Goal: Task Accomplishment & Management: Complete application form

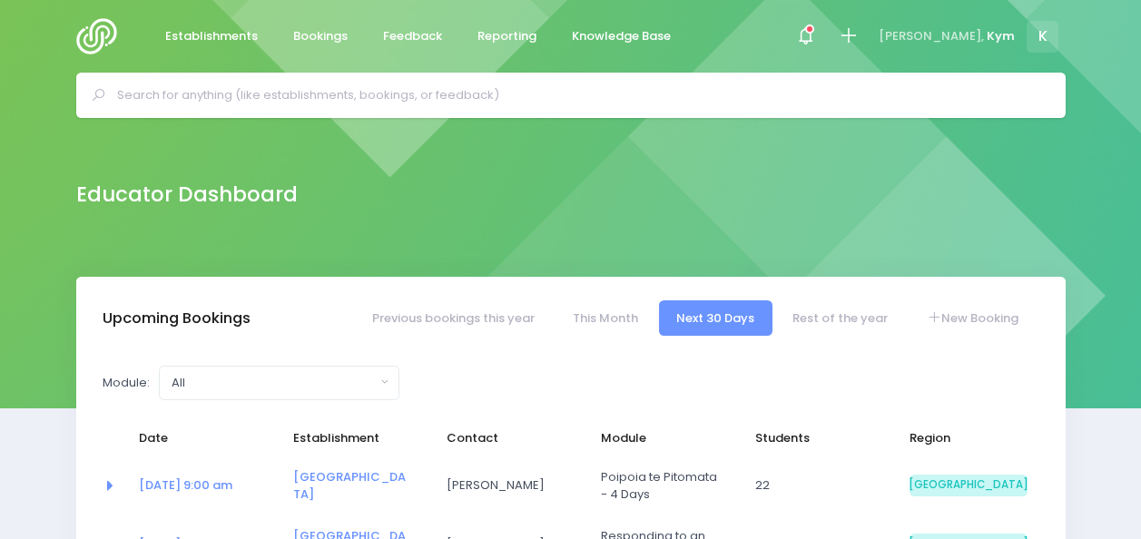
select select "5"
click at [826, 24] on div at bounding box center [805, 36] width 41 height 41
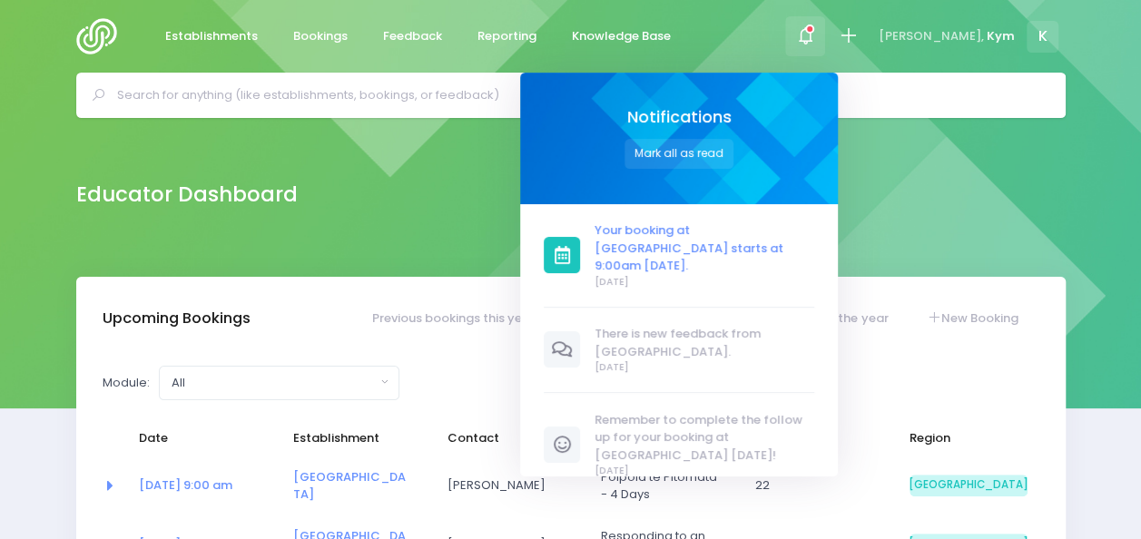
click at [661, 232] on span "Your booking at [GEOGRAPHIC_DATA] starts at 9:00am [DATE]." at bounding box center [705, 248] width 220 height 54
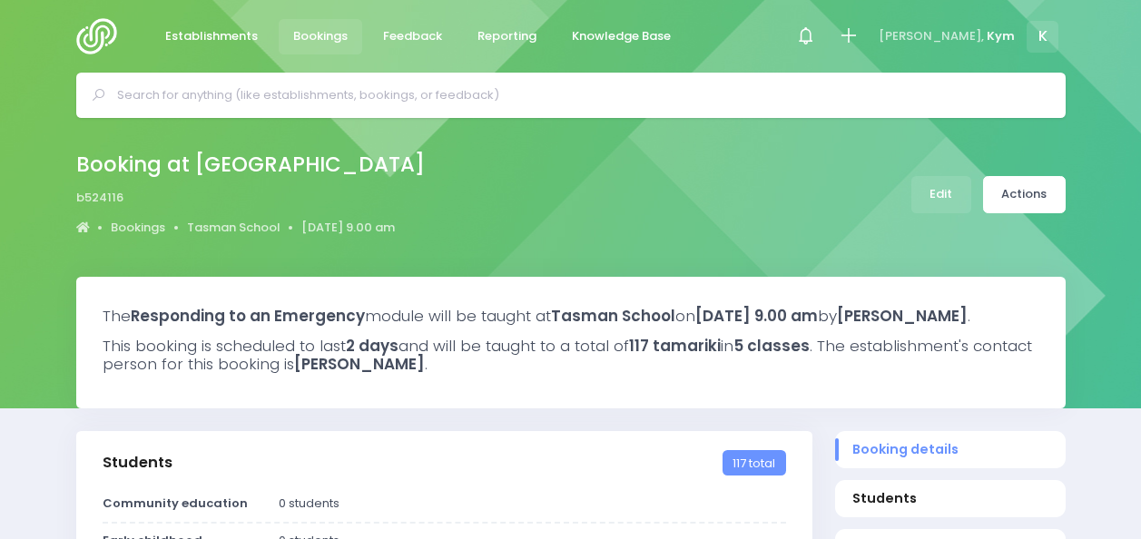
select select "5"
click at [816, 38] on icon at bounding box center [805, 35] width 21 height 21
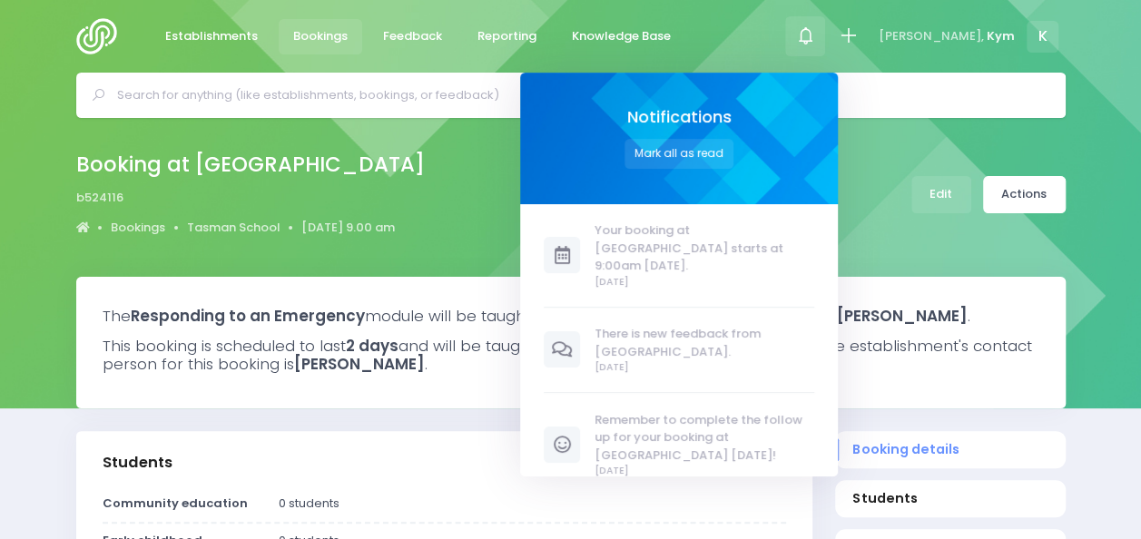
click at [489, 200] on div "Booking at Tasman School b524116 Bookings Tasman School 6 October 2025 9.00 am" at bounding box center [571, 194] width 1035 height 95
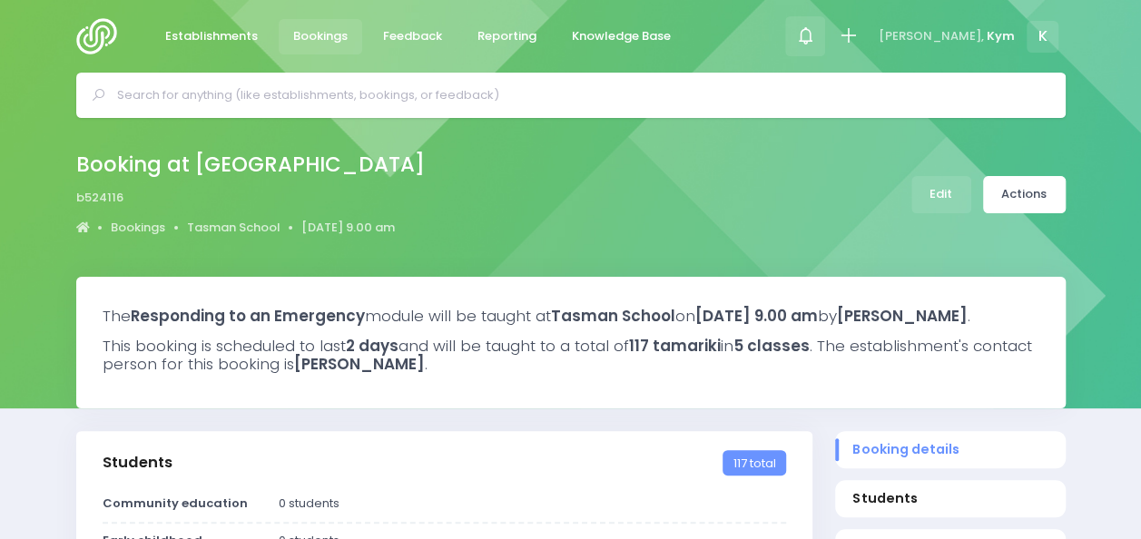
click at [826, 24] on div at bounding box center [805, 36] width 41 height 41
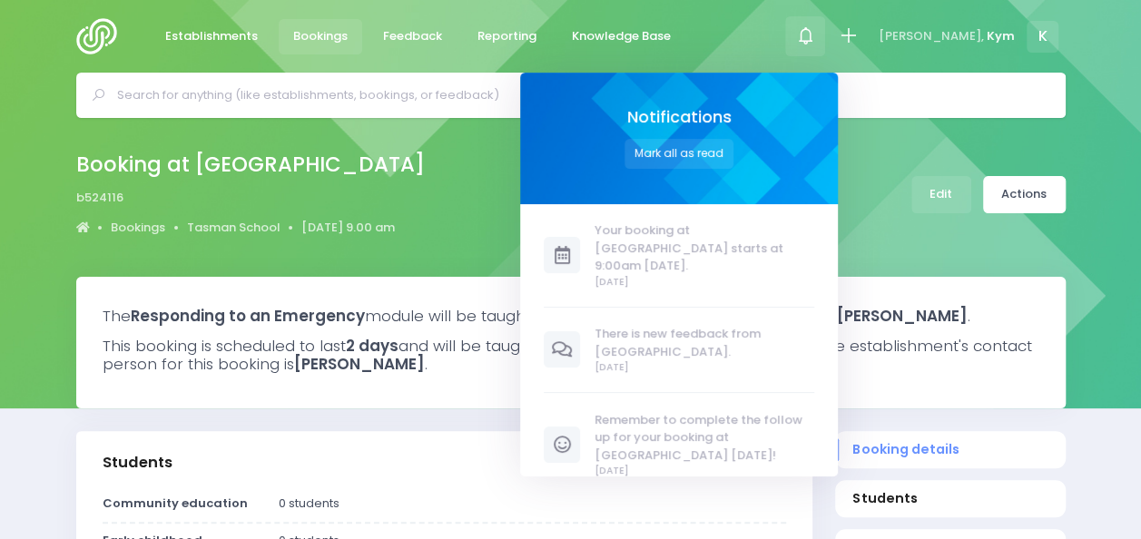
click at [935, 227] on div "Booking at Tasman School b524116 Bookings Tasman School 6 October 2025 9.00 am" at bounding box center [571, 194] width 1035 height 95
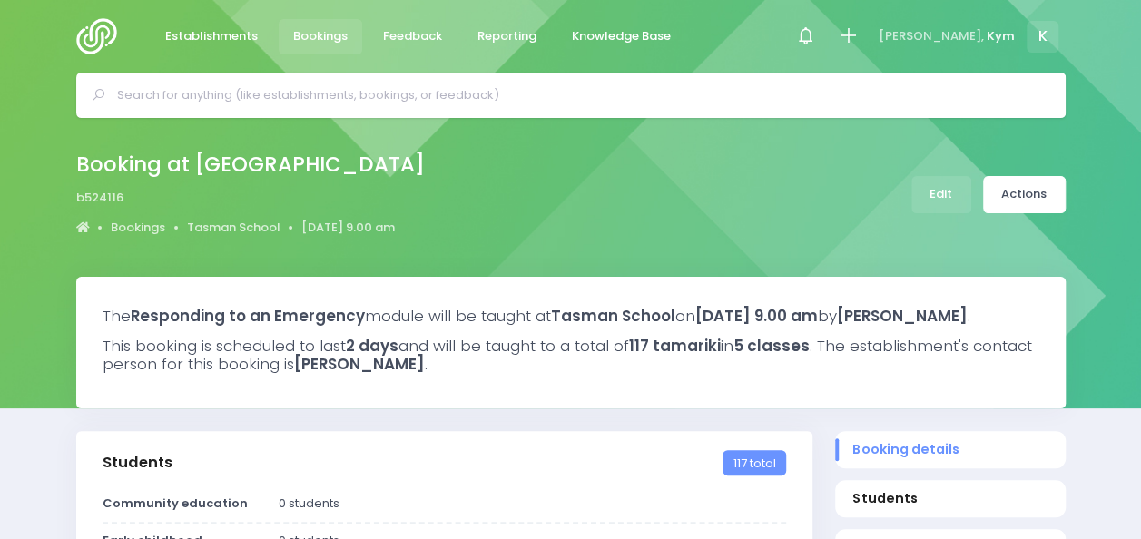
click at [114, 34] on img at bounding box center [102, 36] width 52 height 36
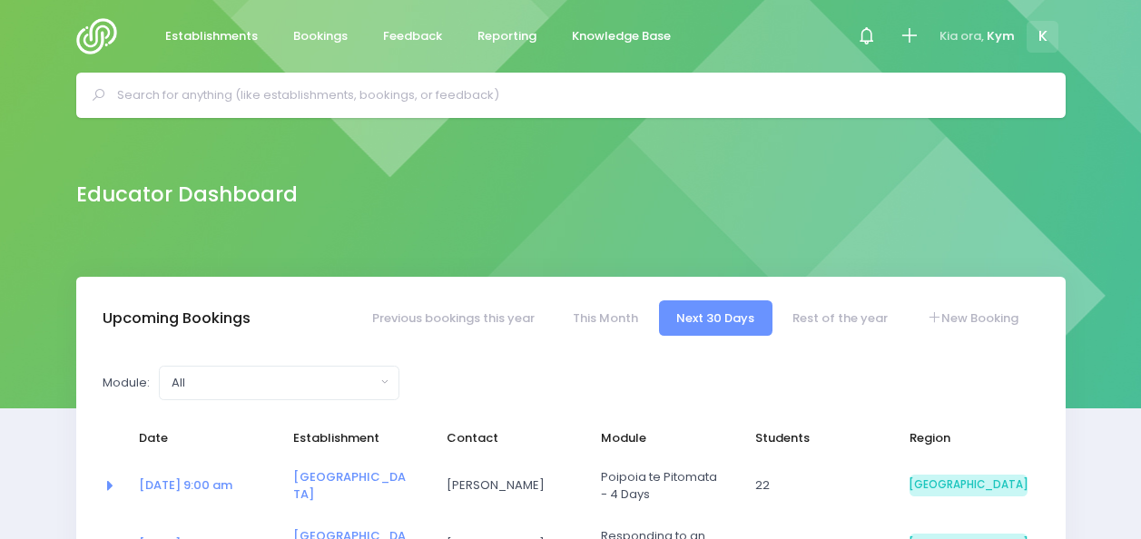
select select "5"
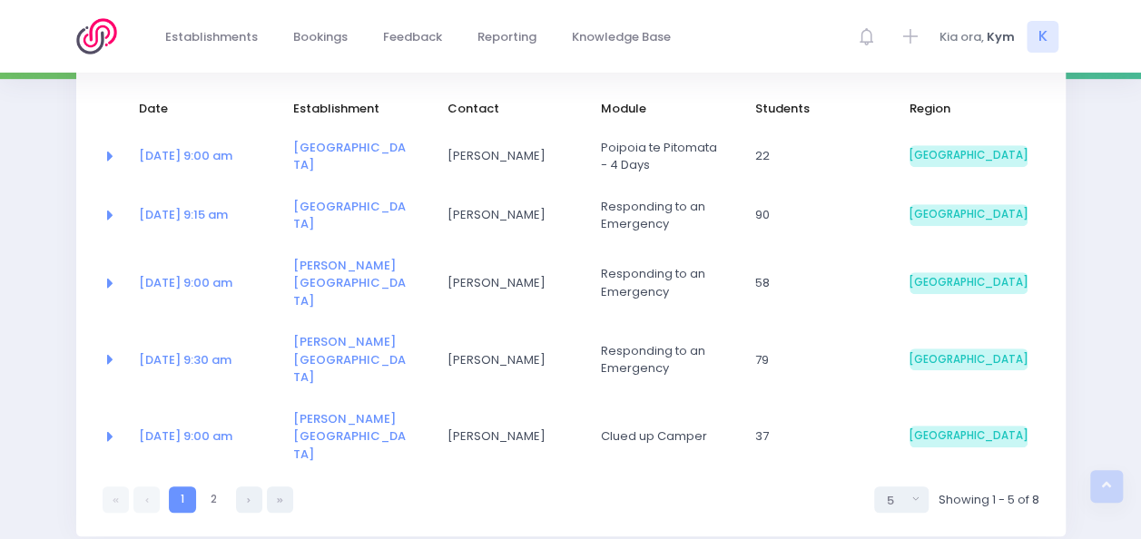
scroll to position [336, 0]
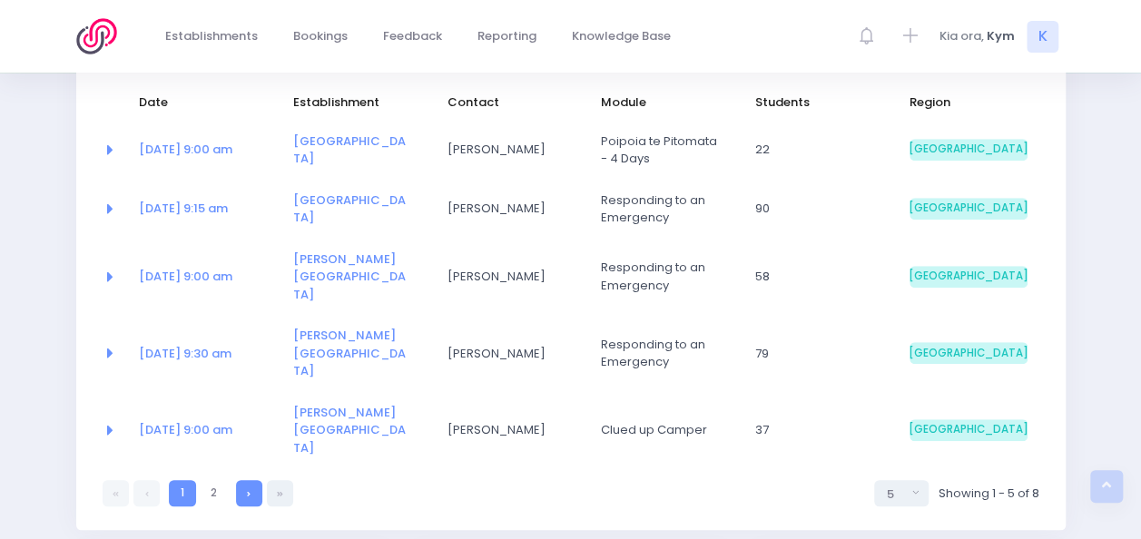
click at [239, 480] on link at bounding box center [249, 493] width 26 height 26
select select "5"
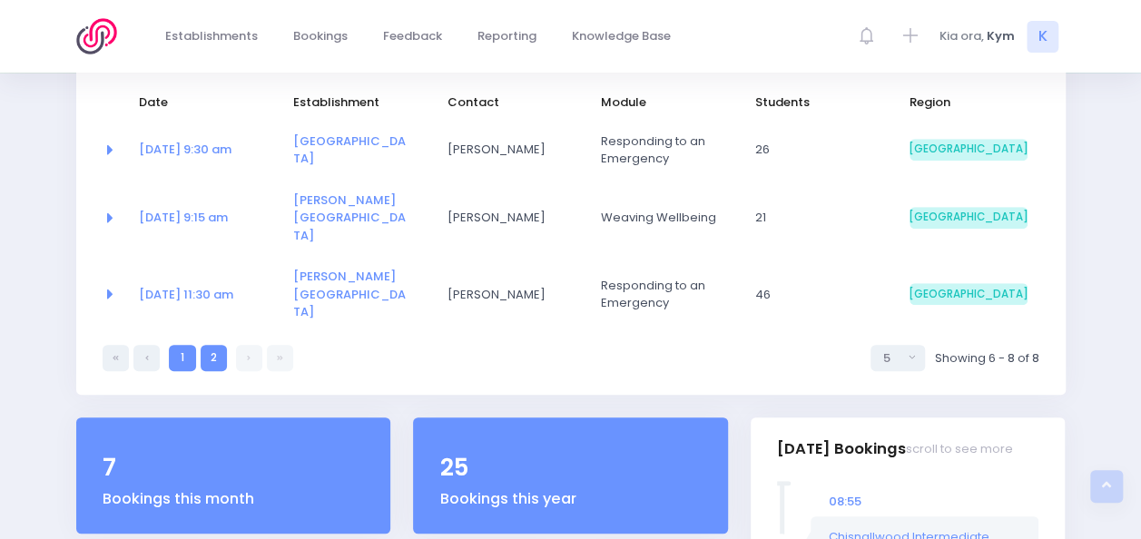
click at [178, 345] on link "1" at bounding box center [182, 358] width 26 height 26
select select "5"
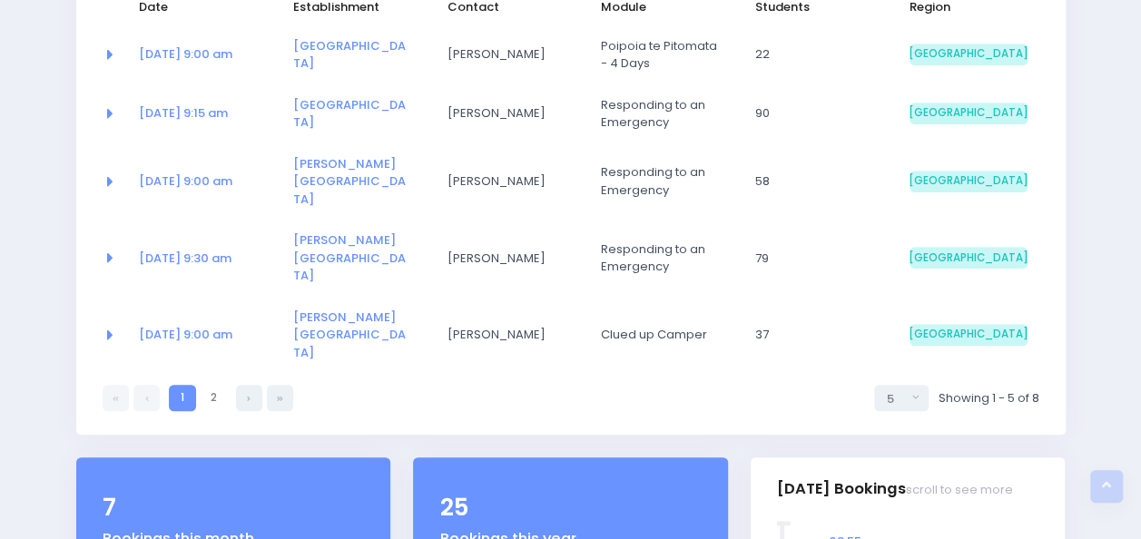
scroll to position [0, 0]
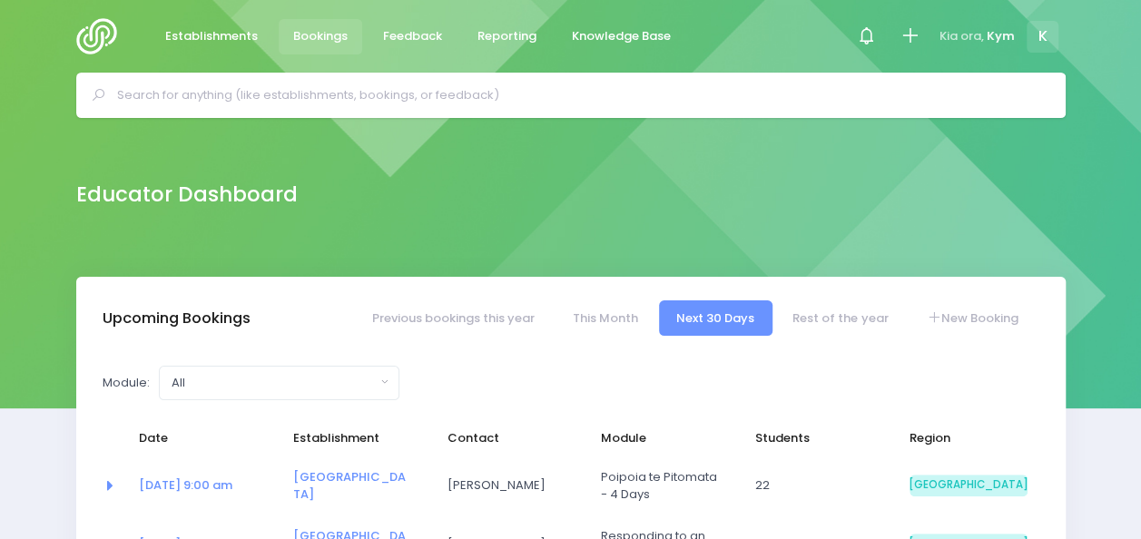
click at [325, 29] on span "Bookings" at bounding box center [320, 36] width 54 height 18
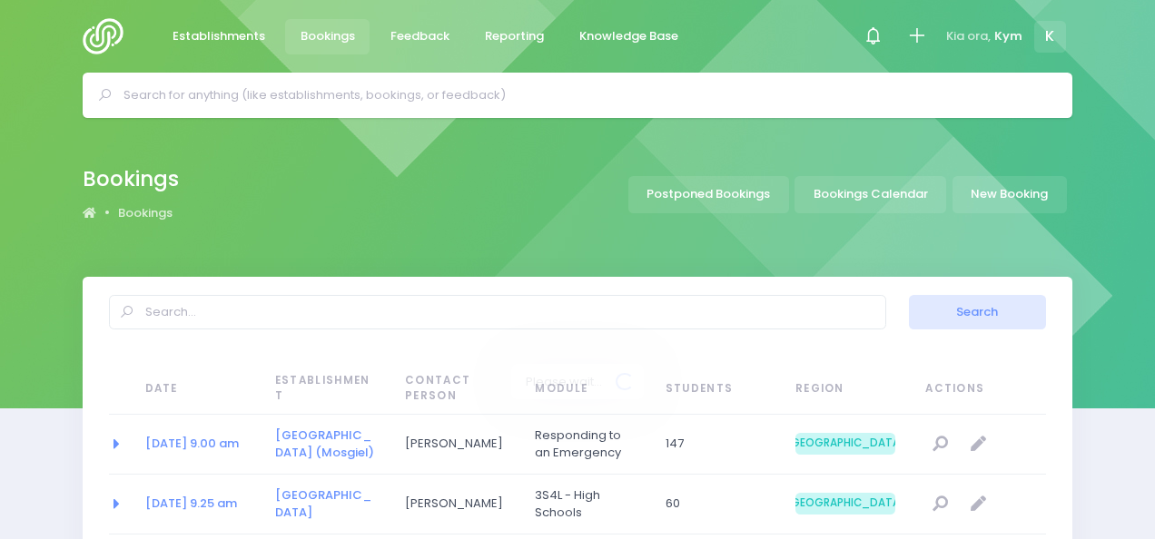
select select "20"
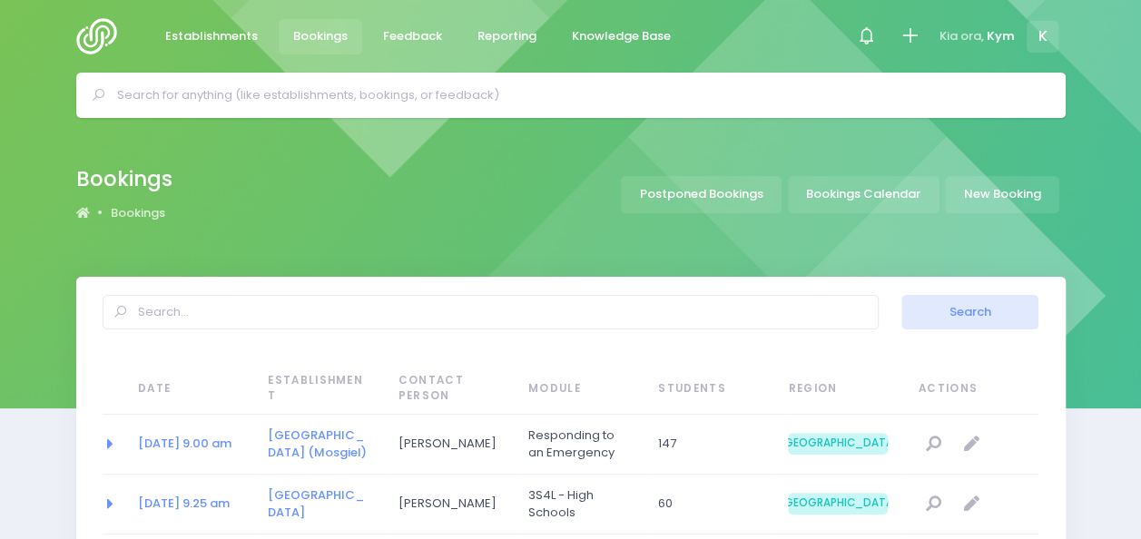
click at [683, 96] on input "text" at bounding box center [578, 95] width 923 height 27
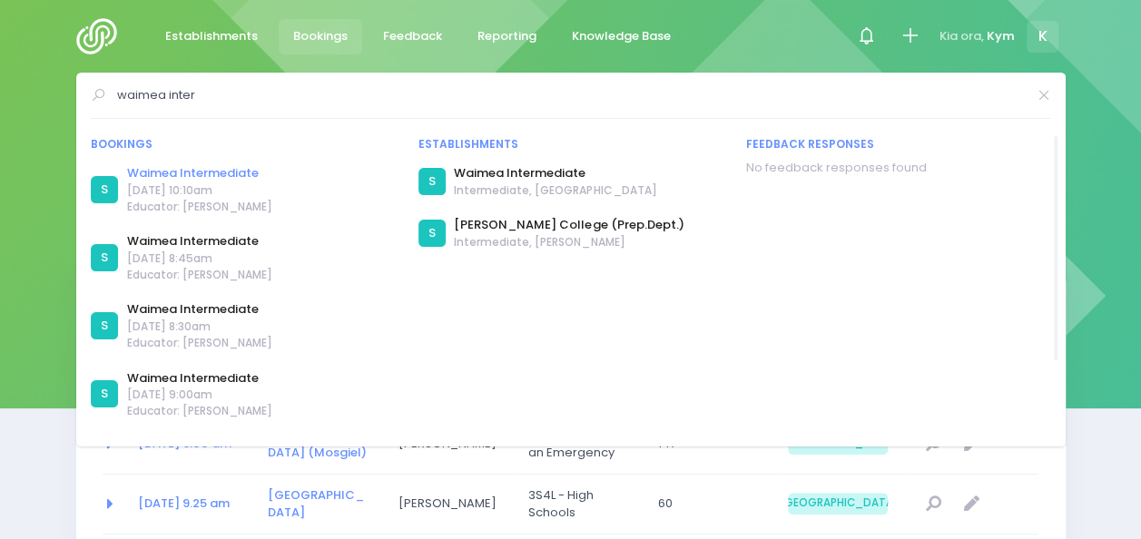
type input "waimea inter"
click at [156, 177] on link "Waimea Intermediate" at bounding box center [199, 173] width 145 height 18
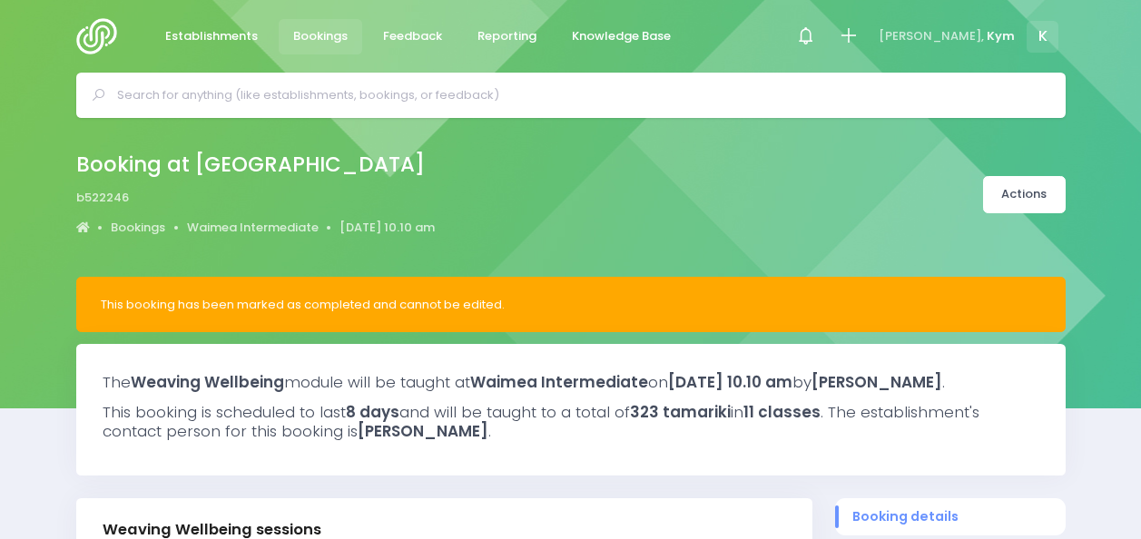
select select "5"
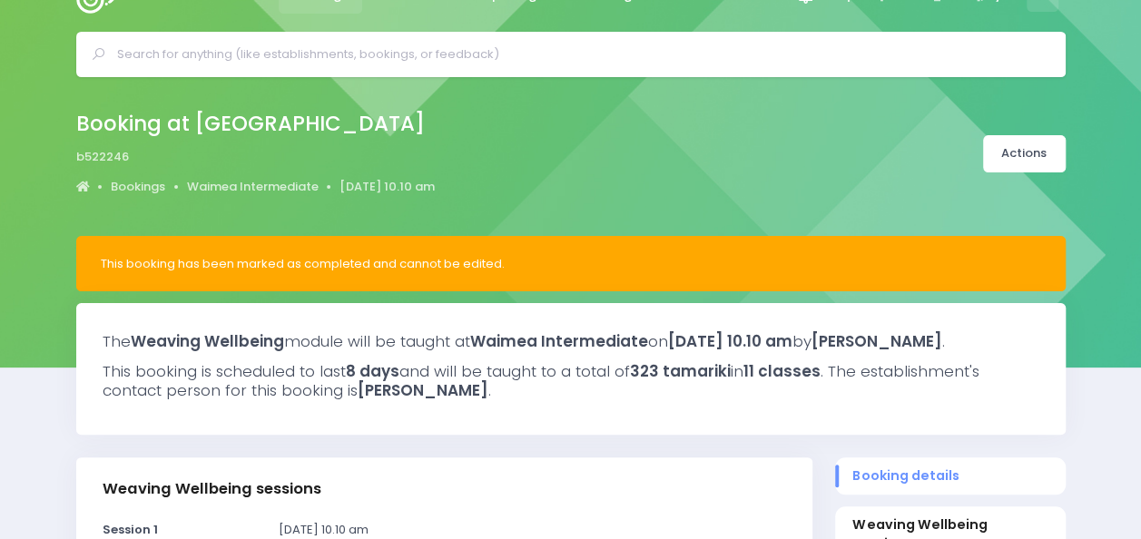
scroll to position [30, 0]
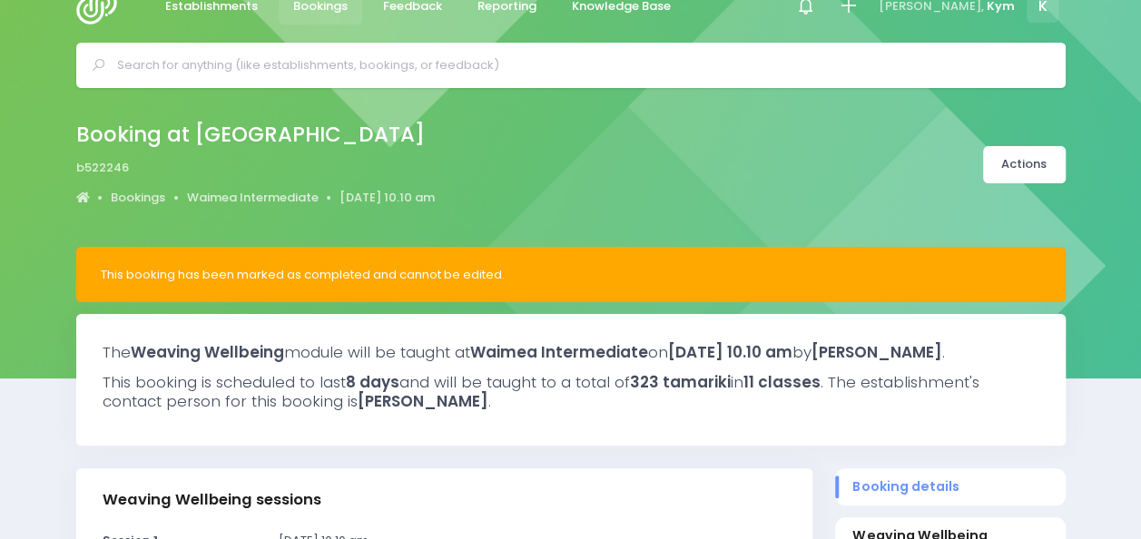
click at [226, 54] on input "text" at bounding box center [578, 65] width 923 height 27
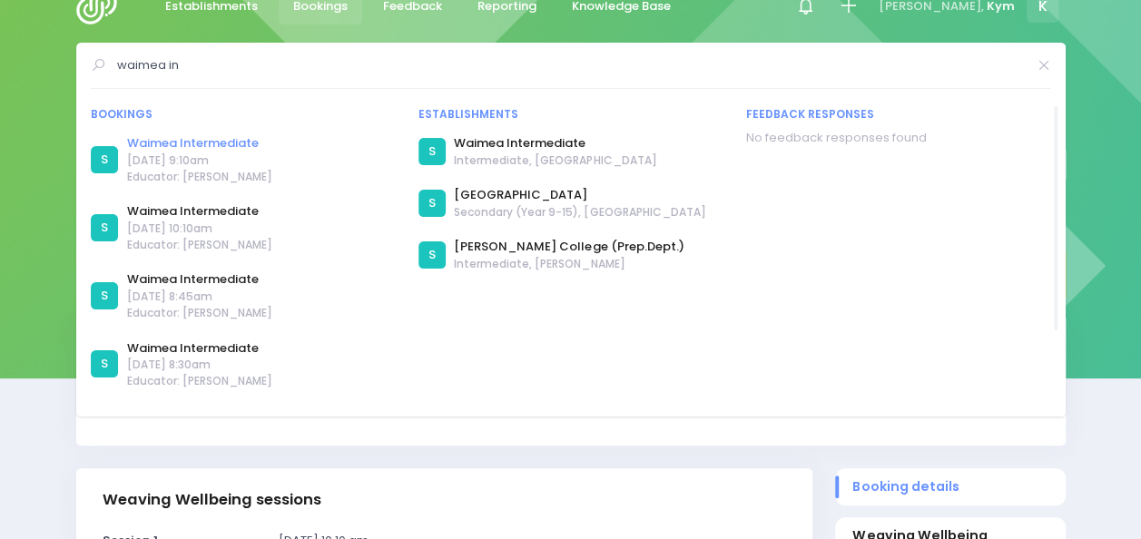
type input "waimea in"
click at [203, 140] on link "Waimea Intermediate" at bounding box center [199, 143] width 145 height 18
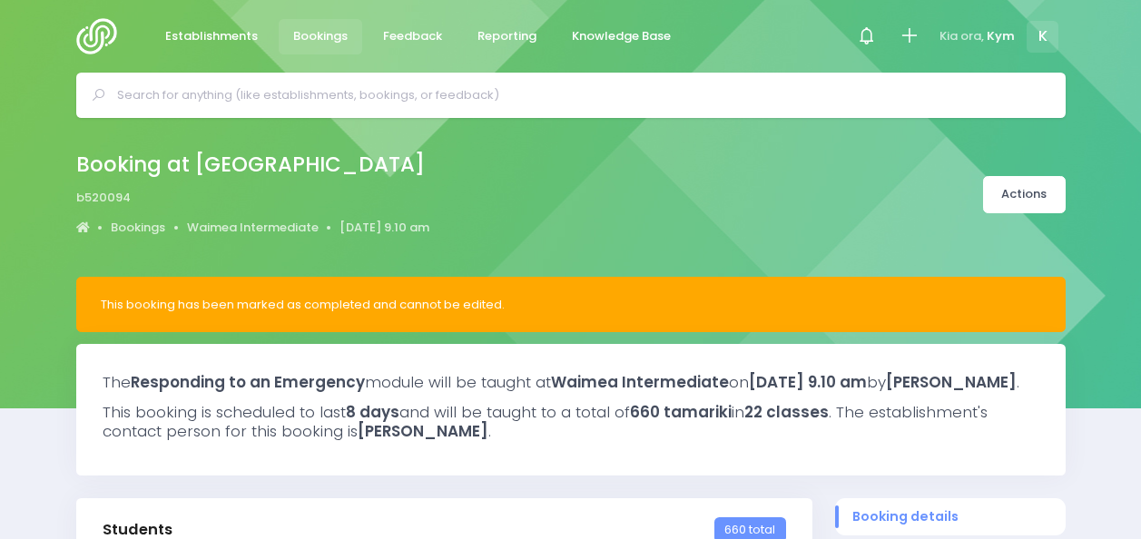
select select "5"
click at [203, 88] on input "text" at bounding box center [578, 95] width 923 height 27
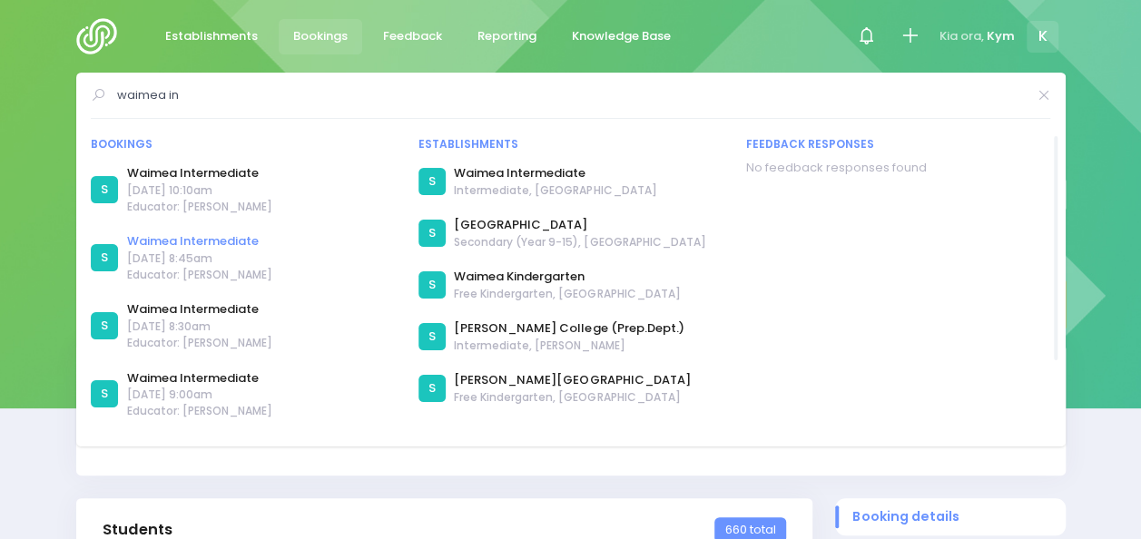
type input "waimea in"
click at [227, 238] on link "Waimea Intermediate" at bounding box center [199, 241] width 145 height 18
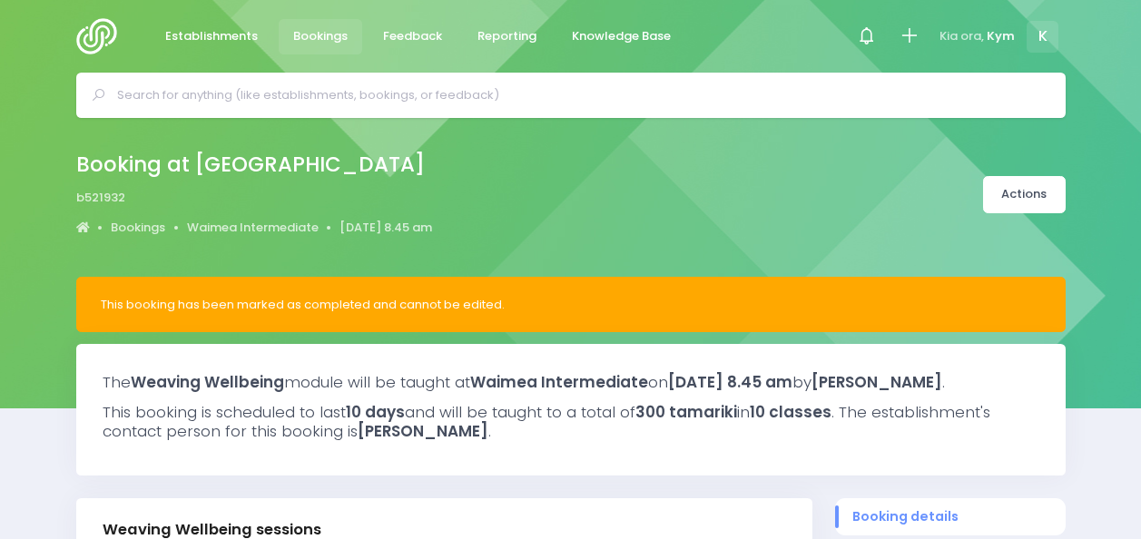
select select "5"
click at [911, 32] on icon at bounding box center [909, 35] width 21 height 21
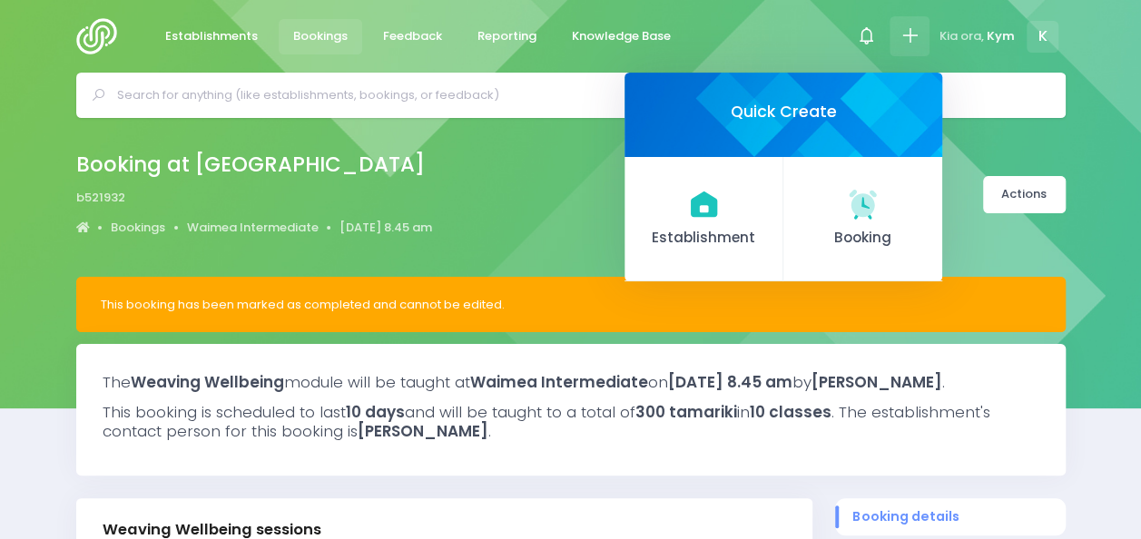
click at [807, 34] on div "Establishments Bookings Feedback Reporting Knowledge Base Notifications Mark al…" at bounding box center [571, 36] width 1035 height 73
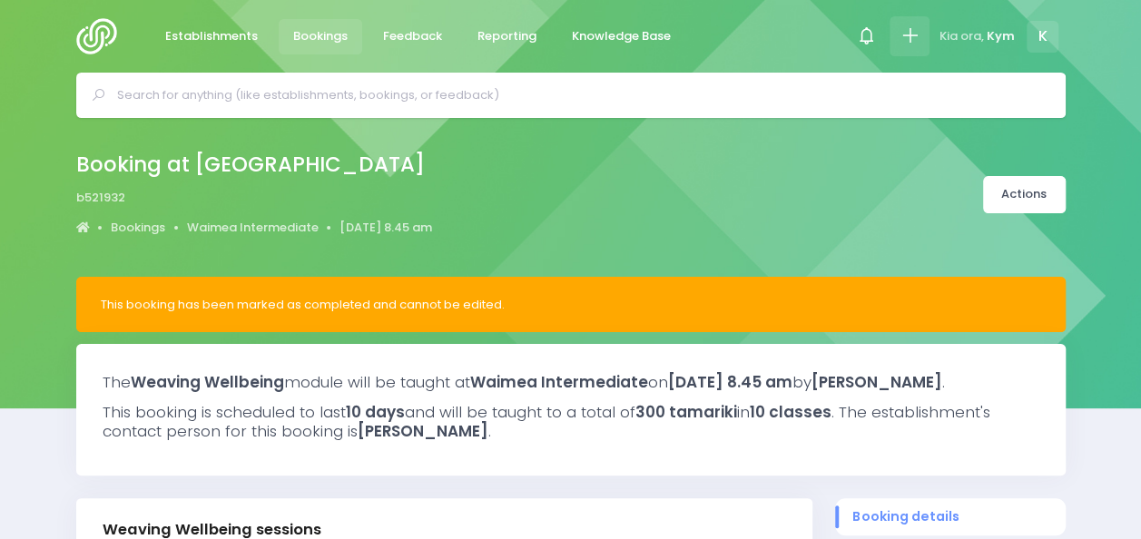
click at [908, 33] on icon at bounding box center [909, 35] width 21 height 21
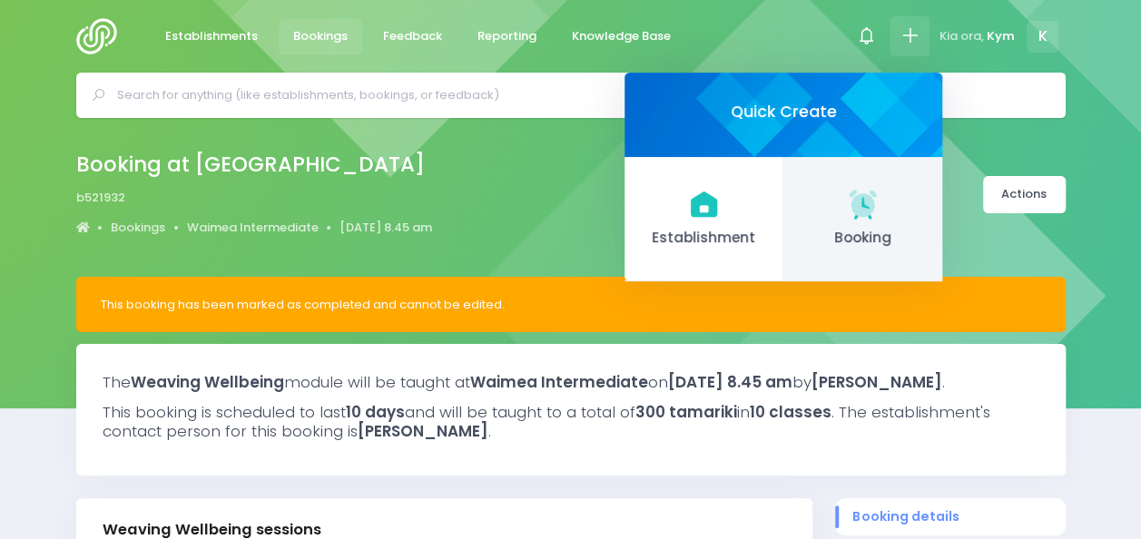
click at [866, 220] on icon at bounding box center [862, 203] width 35 height 35
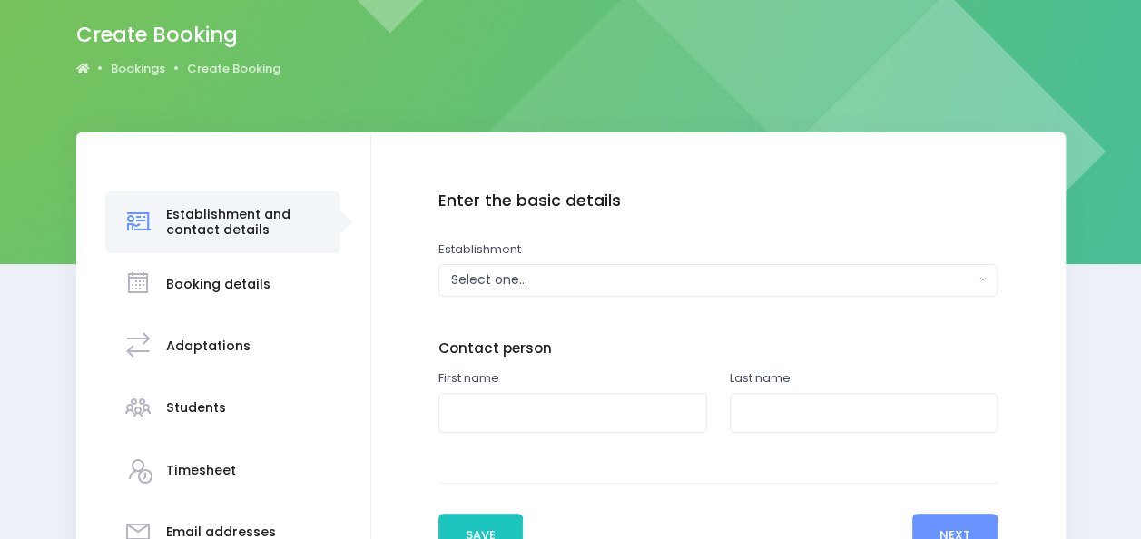
scroll to position [152, 0]
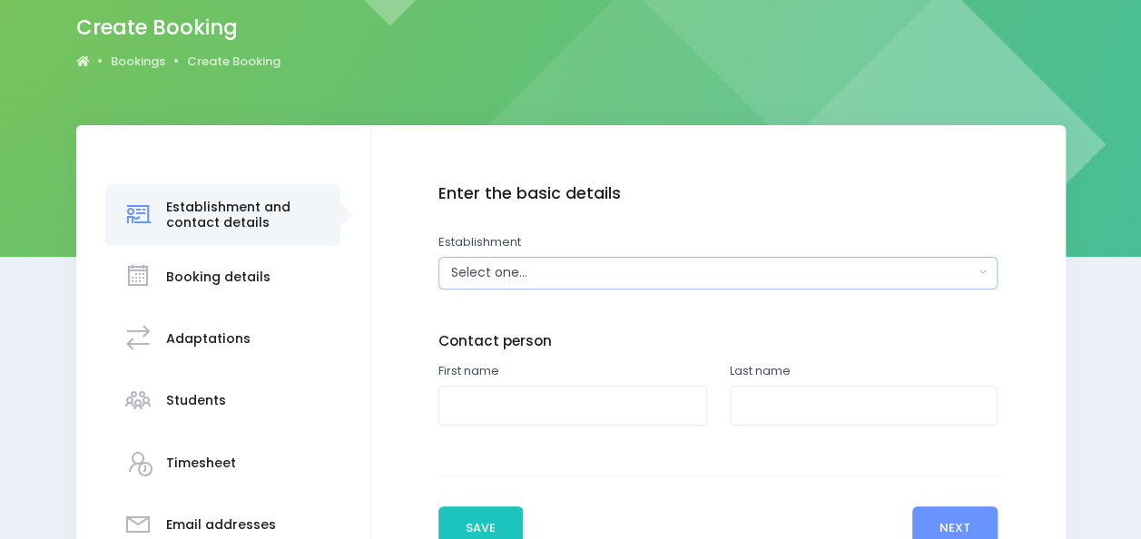
click at [985, 269] on button "Select one..." at bounding box center [717, 273] width 559 height 33
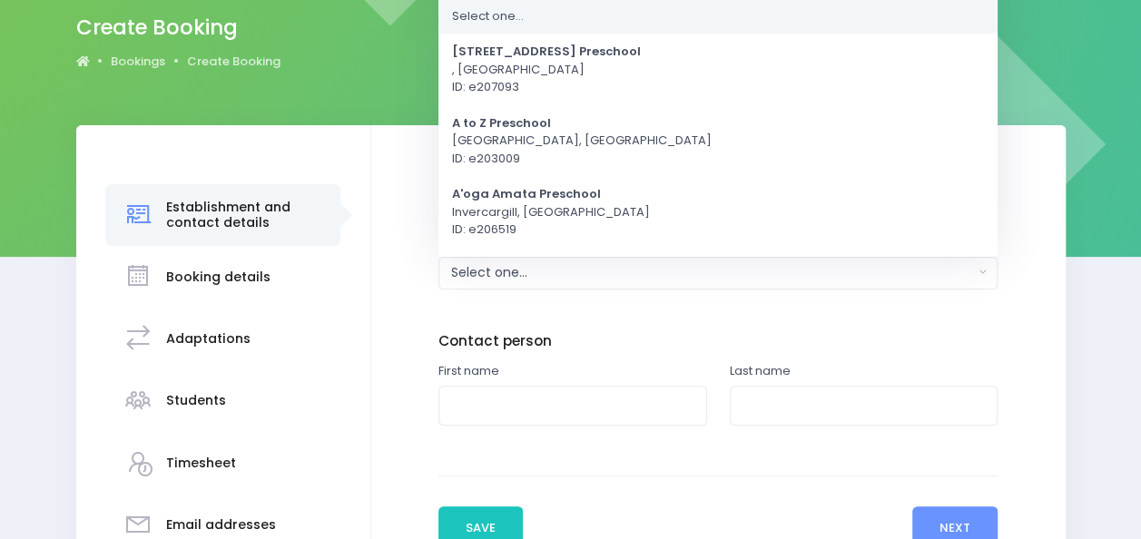
scroll to position [0, 0]
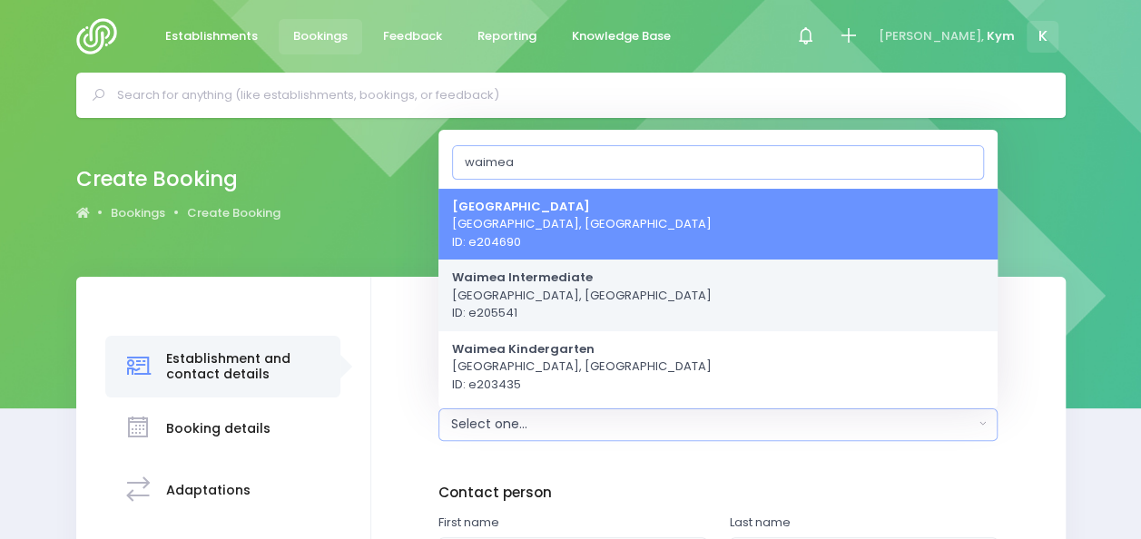
type input "waimea"
click at [739, 289] on link "Waimea Intermediate Richmond, South Island Region ID: e205541" at bounding box center [717, 296] width 559 height 72
select select "205541"
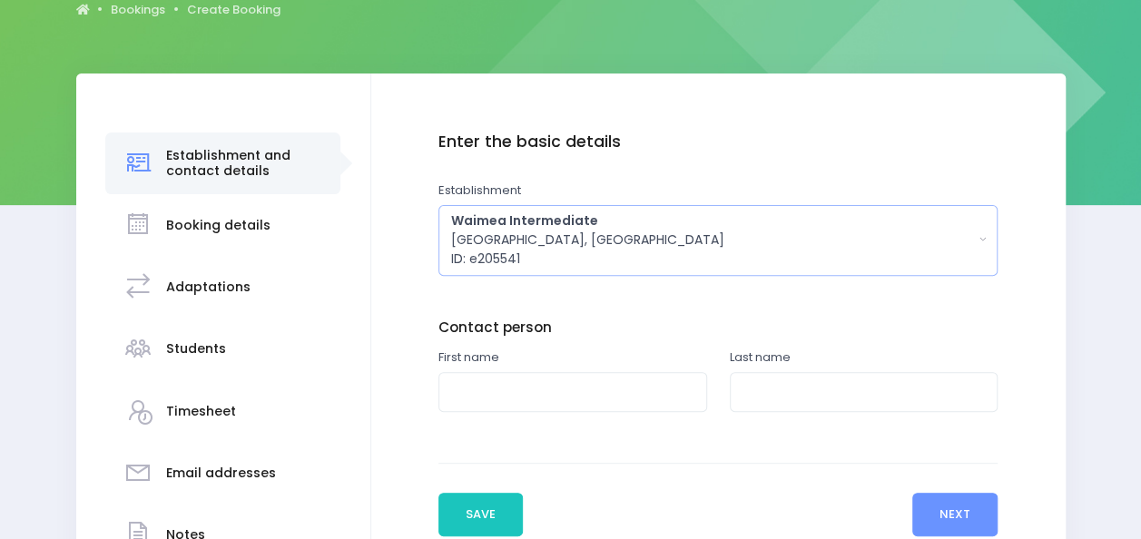
scroll to position [204, 0]
click at [647, 385] on input "text" at bounding box center [572, 391] width 269 height 41
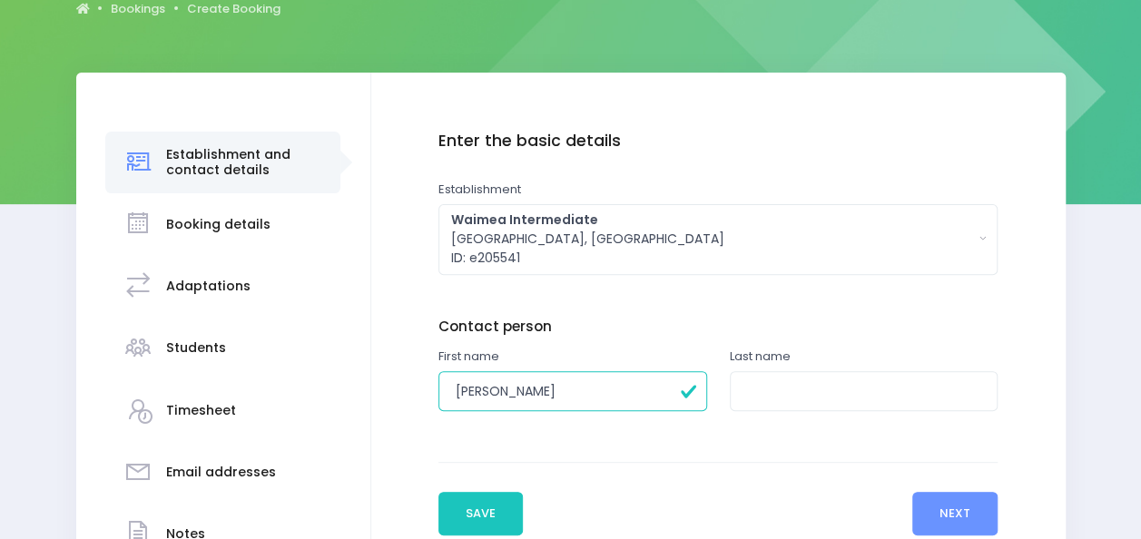
type input "rebecca"
click at [772, 388] on input "text" at bounding box center [864, 391] width 269 height 41
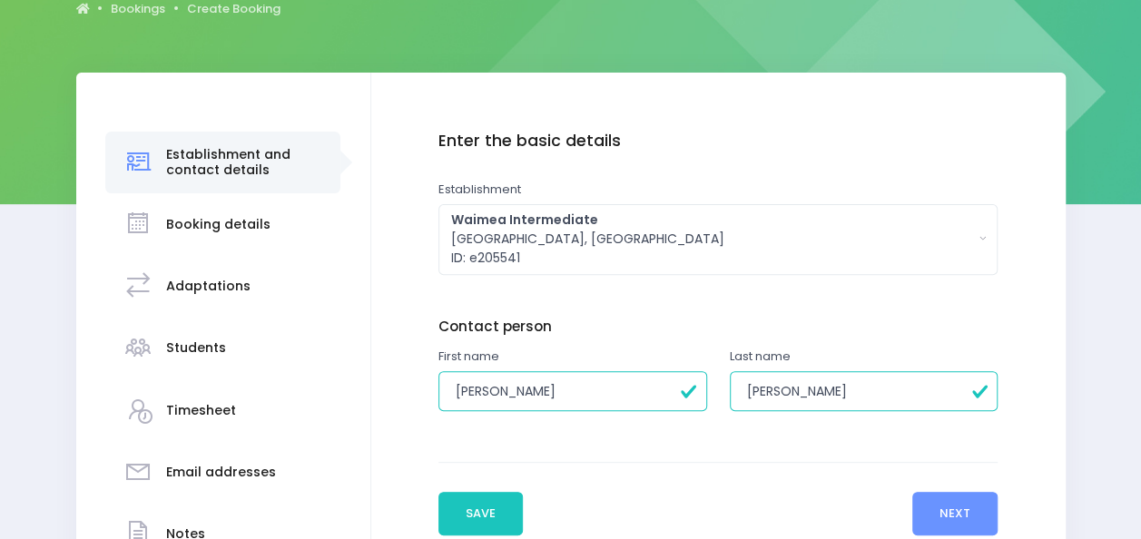
type input "leslie"
click at [458, 390] on input "rebecca" at bounding box center [572, 391] width 269 height 41
type input "Rebecca"
click at [750, 386] on input "leslie" at bounding box center [864, 391] width 269 height 41
type input "Leslie"
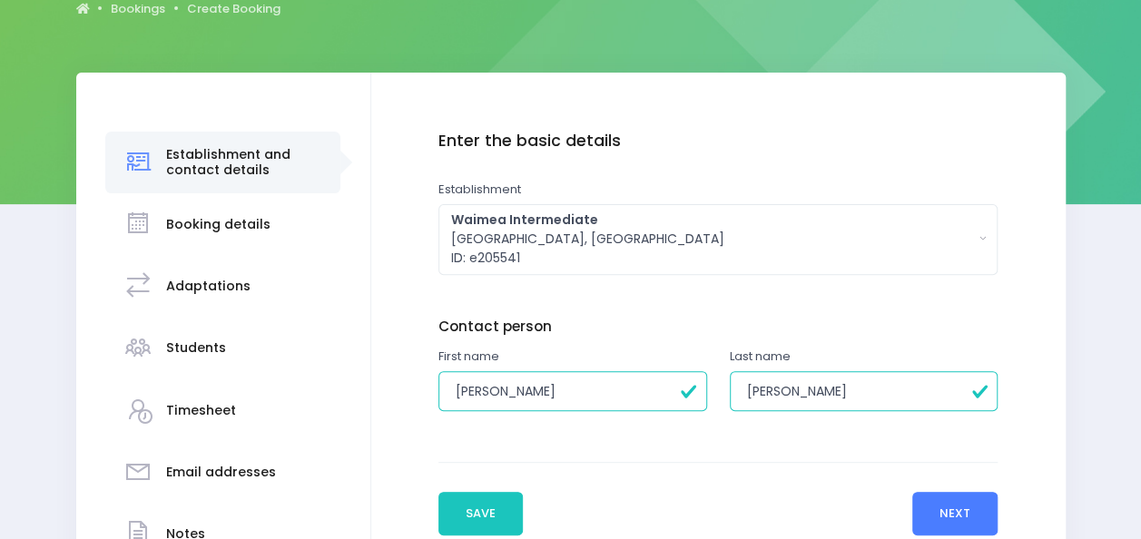
click at [979, 499] on button "Next" at bounding box center [955, 514] width 86 height 44
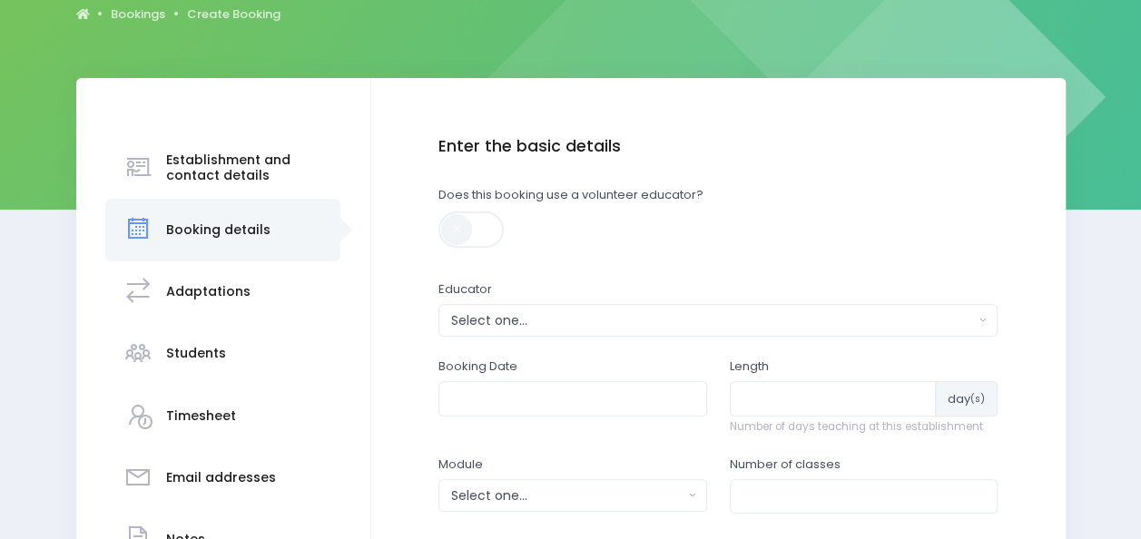
scroll to position [200, 0]
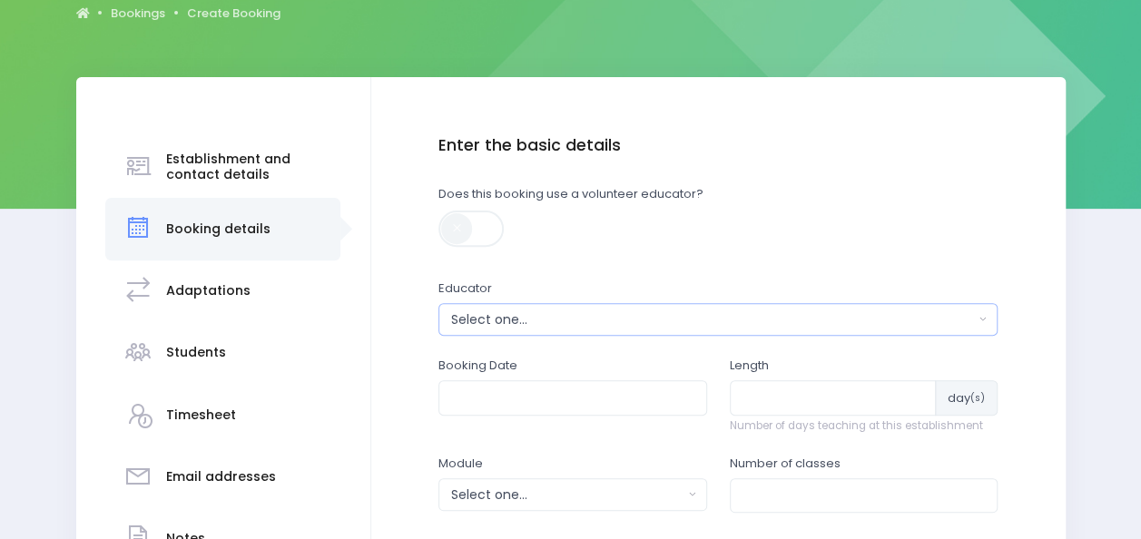
click at [985, 330] on button "Select one..." at bounding box center [717, 319] width 559 height 33
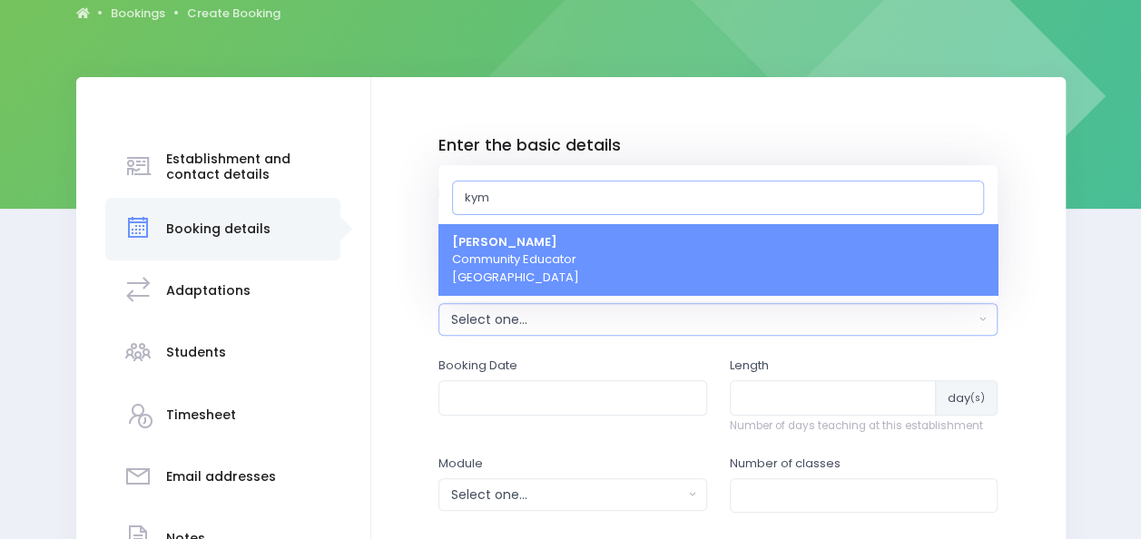
type input "kym"
click at [813, 256] on link "Kym Inwood Community Educator South Island Region" at bounding box center [717, 260] width 559 height 72
select select "321222"
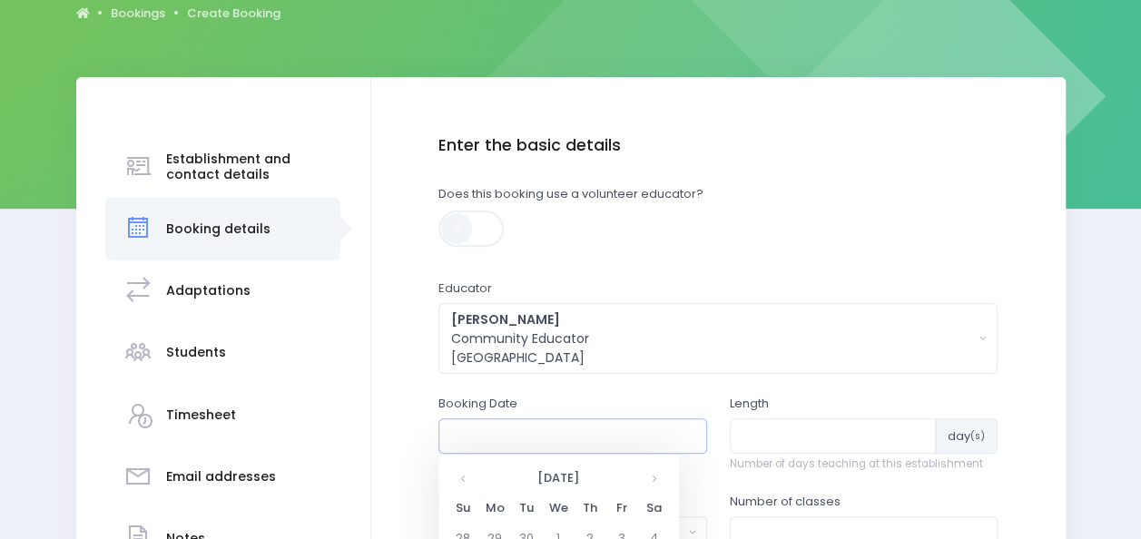
click at [645, 445] on input "text" at bounding box center [572, 435] width 269 height 34
click at [650, 481] on th at bounding box center [654, 479] width 32 height 30
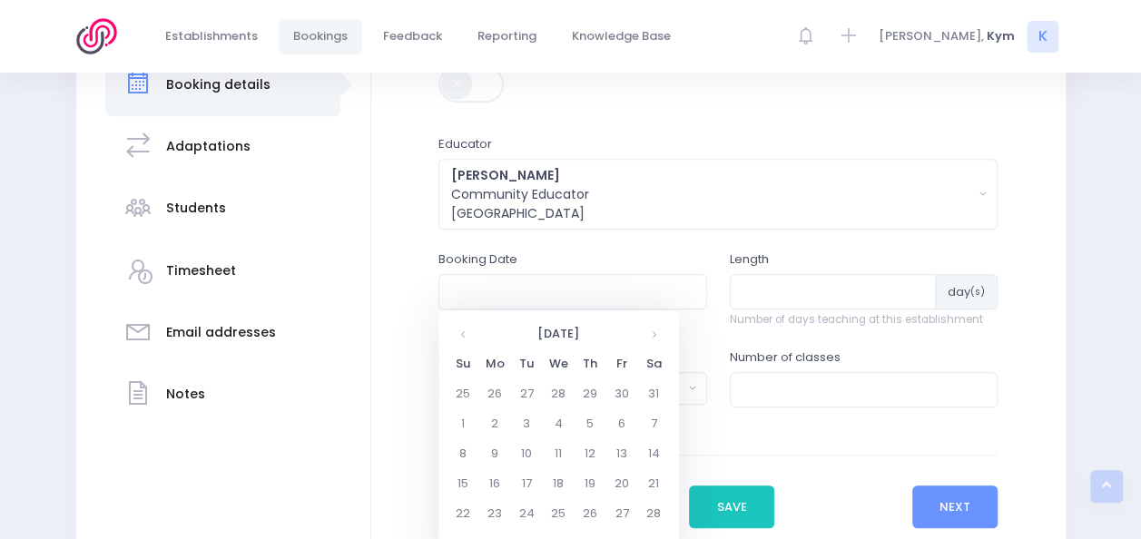
scroll to position [348, 0]
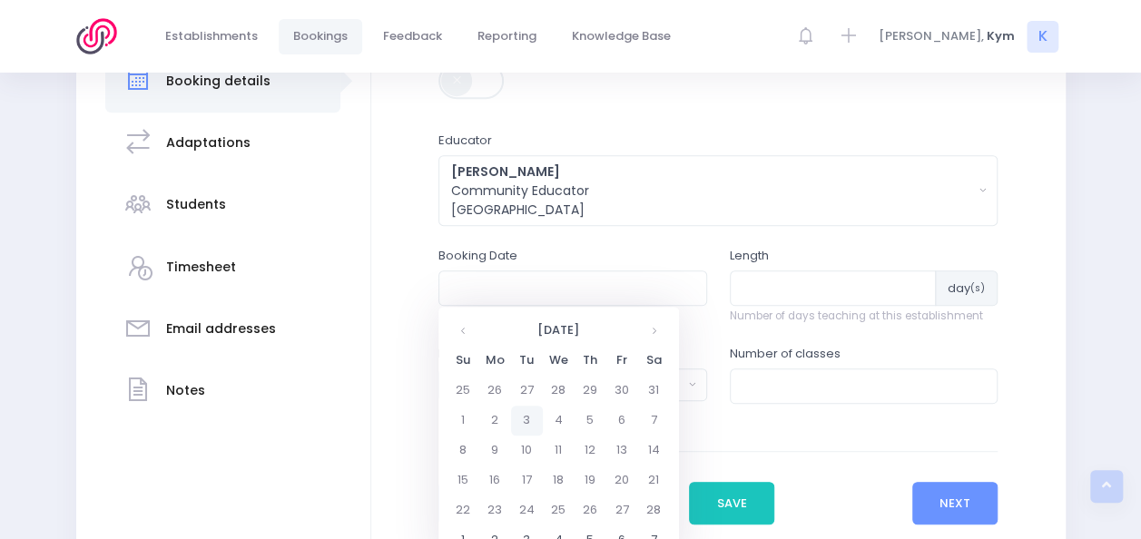
click at [521, 419] on td "3" at bounding box center [527, 421] width 32 height 30
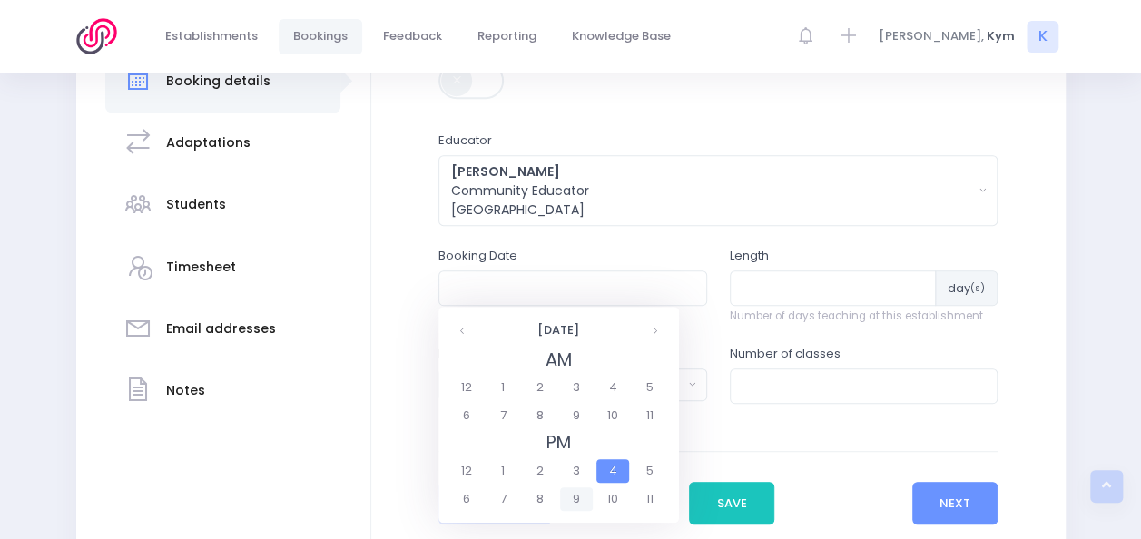
click at [574, 496] on span "9" at bounding box center [576, 499] width 32 height 24
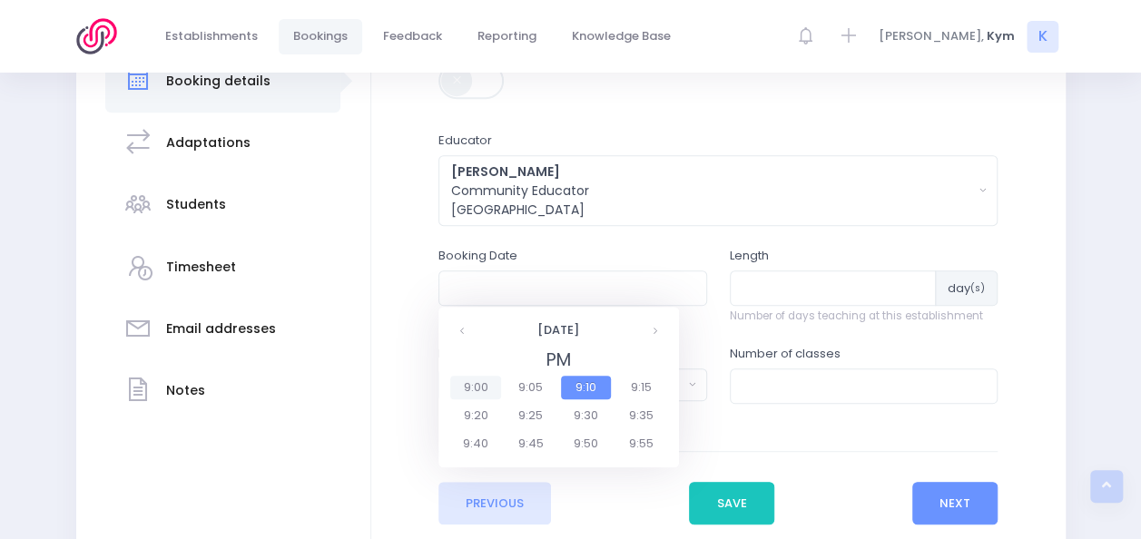
click at [476, 396] on span "9:00" at bounding box center [475, 388] width 51 height 24
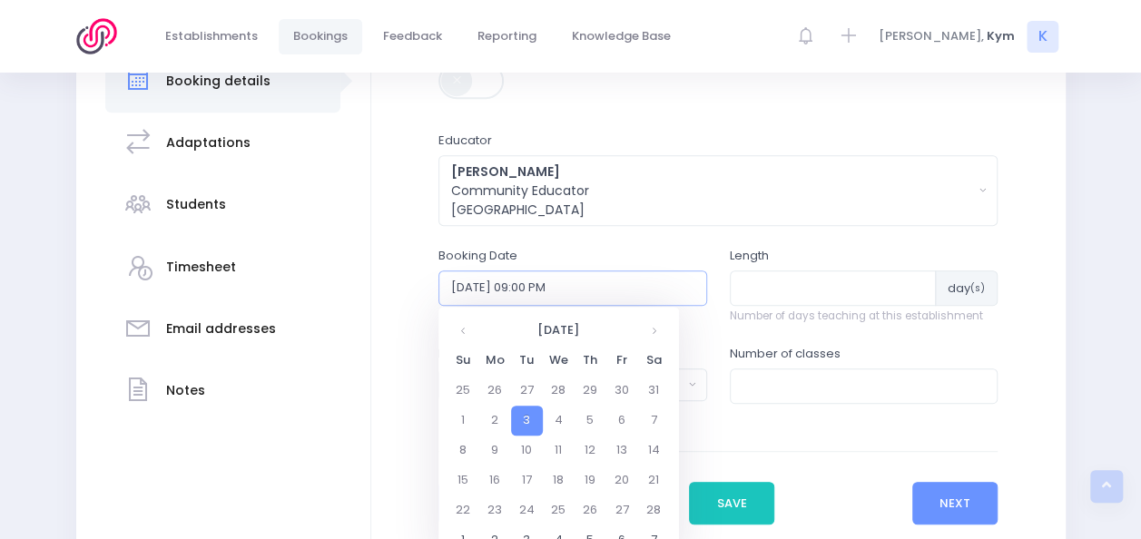
click at [595, 290] on input "03/02/2026 09:00 PM" at bounding box center [572, 288] width 269 height 34
click at [655, 326] on th at bounding box center [654, 331] width 32 height 30
click at [456, 327] on th at bounding box center [464, 331] width 32 height 30
click at [525, 421] on td "3" at bounding box center [527, 421] width 32 height 30
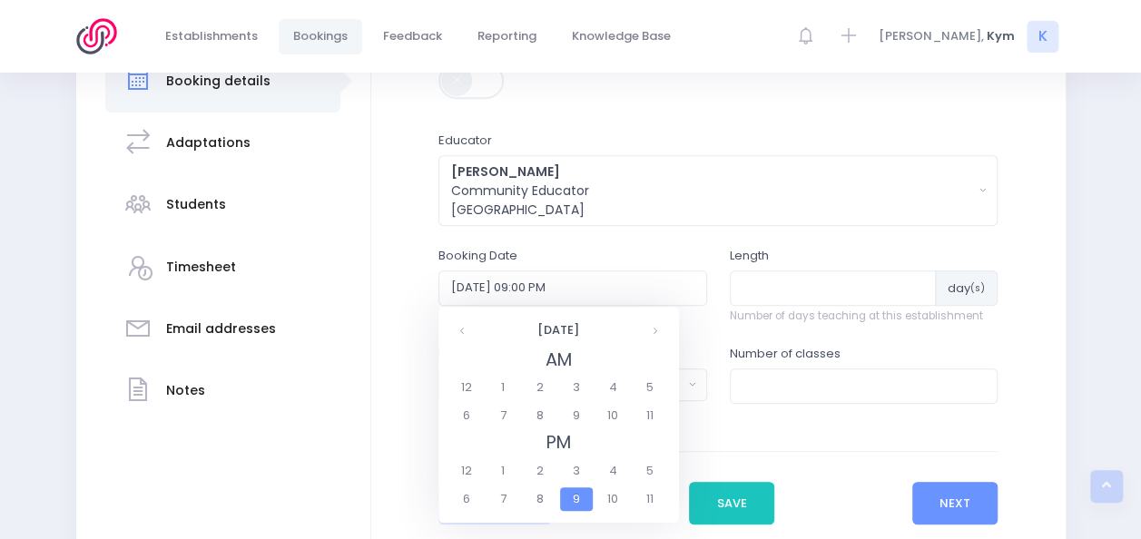
click at [552, 361] on legend "AM" at bounding box center [558, 360] width 221 height 27
click at [575, 414] on span "9" at bounding box center [576, 416] width 32 height 24
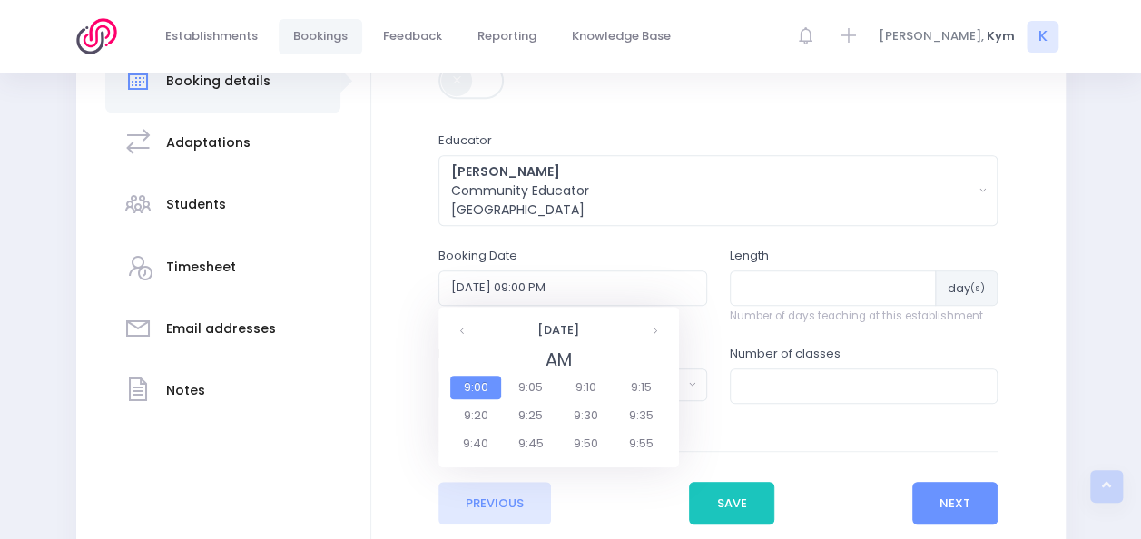
click at [481, 389] on span "9:00" at bounding box center [475, 388] width 51 height 24
type input "03/03/2026 09:00 AM"
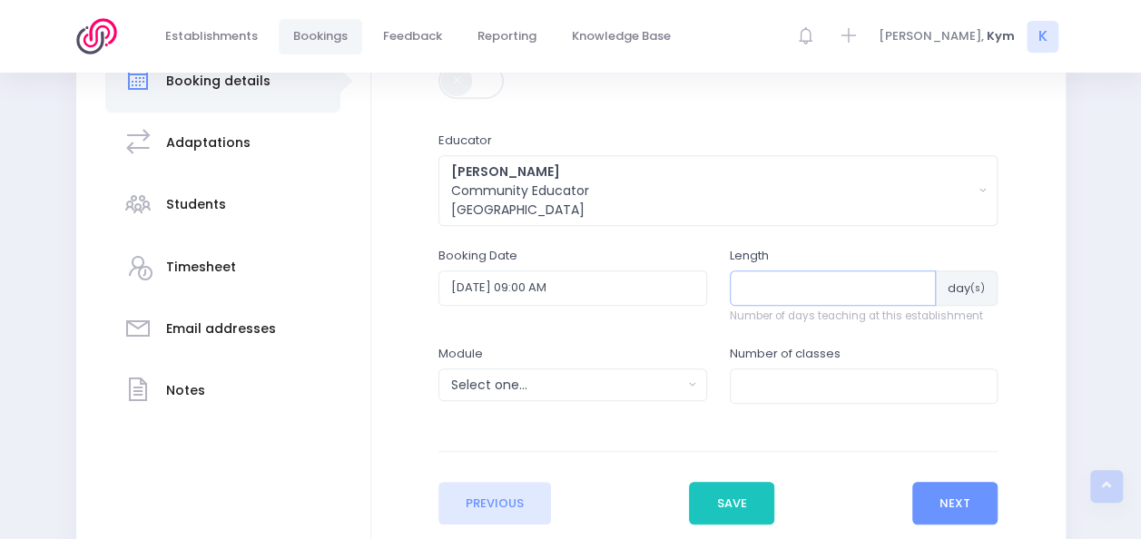
click at [837, 290] on input "number" at bounding box center [833, 288] width 207 height 34
type input "7"
click at [683, 383] on button "Select one..." at bounding box center [572, 385] width 269 height 33
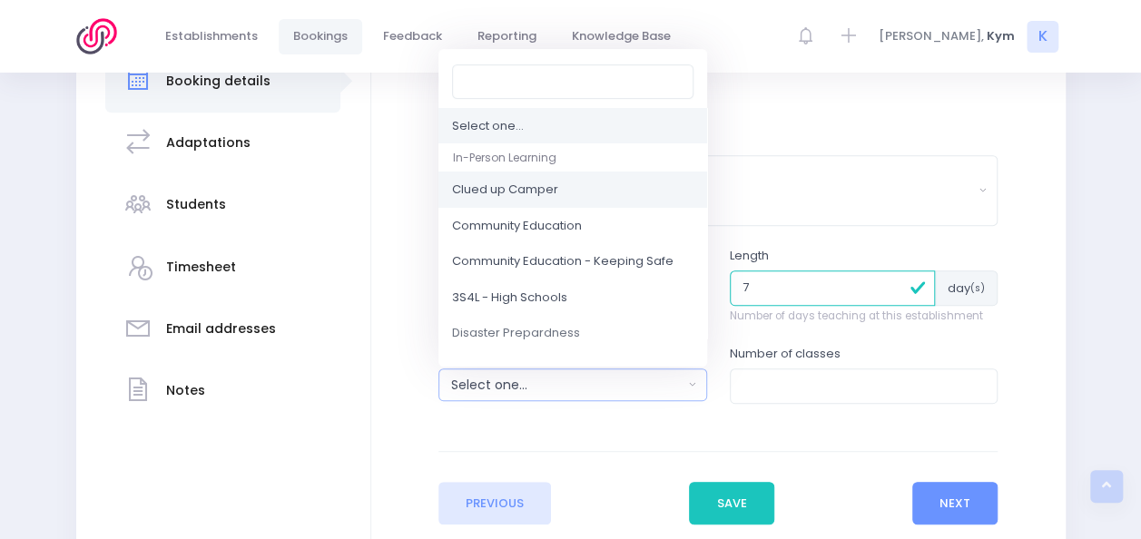
click at [521, 192] on span "Clued up Camper" at bounding box center [505, 191] width 106 height 18
select select "Clued up Camper"
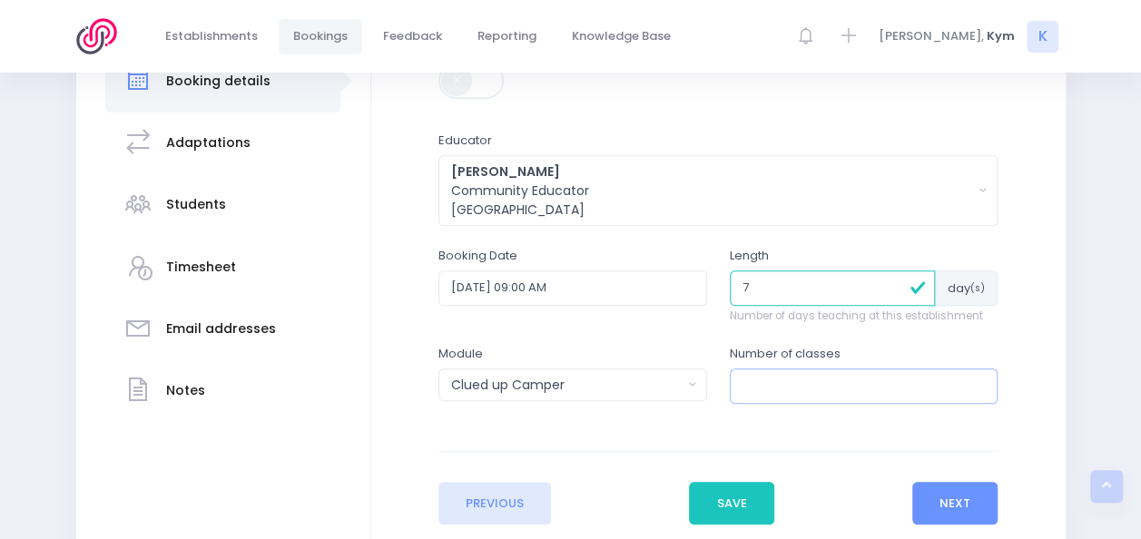
click at [786, 387] on input "number" at bounding box center [864, 386] width 269 height 34
type input "21"
click at [768, 289] on input "7" at bounding box center [833, 288] width 206 height 34
type input "8"
click at [947, 490] on button "Next" at bounding box center [955, 504] width 86 height 44
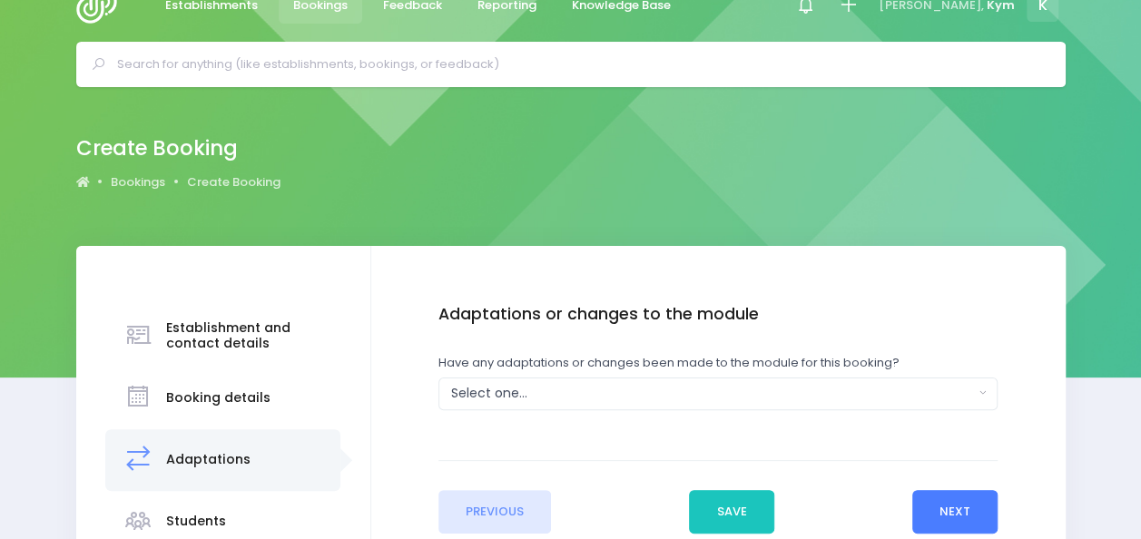
scroll to position [0, 0]
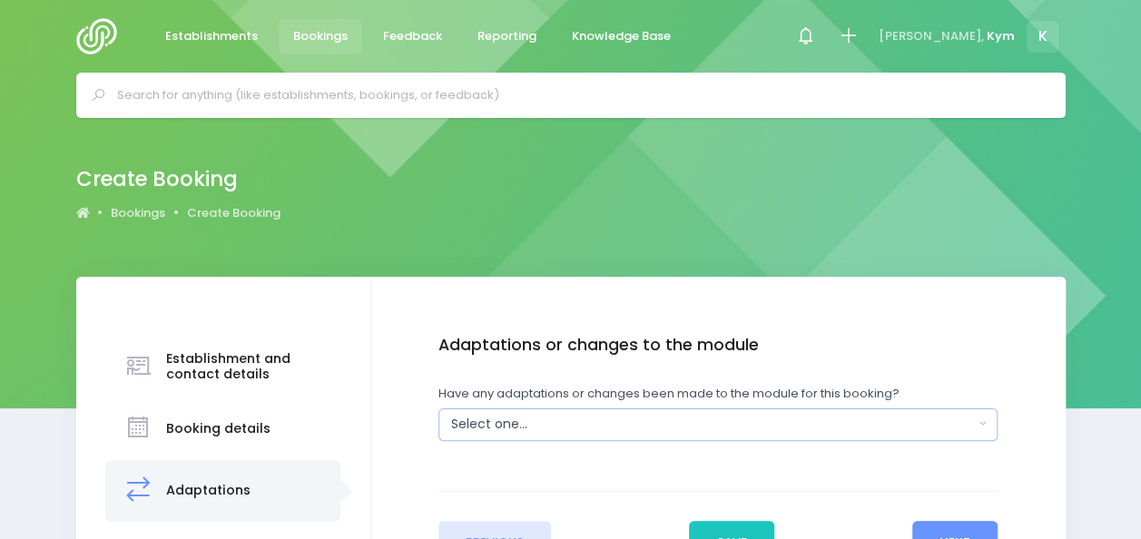
click at [981, 417] on button "Select one..." at bounding box center [717, 424] width 559 height 33
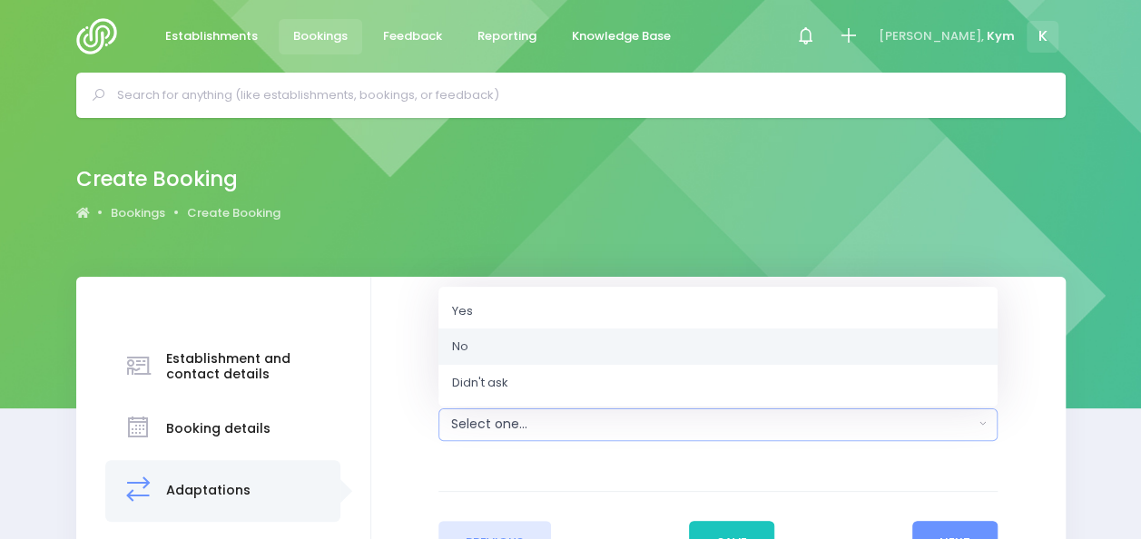
click at [807, 352] on link "No" at bounding box center [717, 347] width 559 height 36
select select "No"
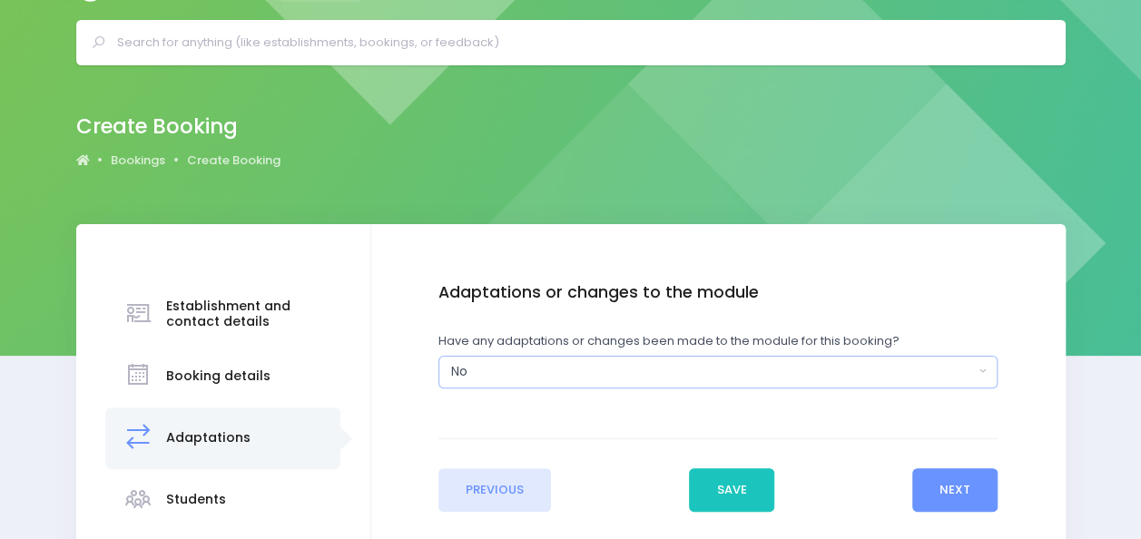
scroll to position [59, 0]
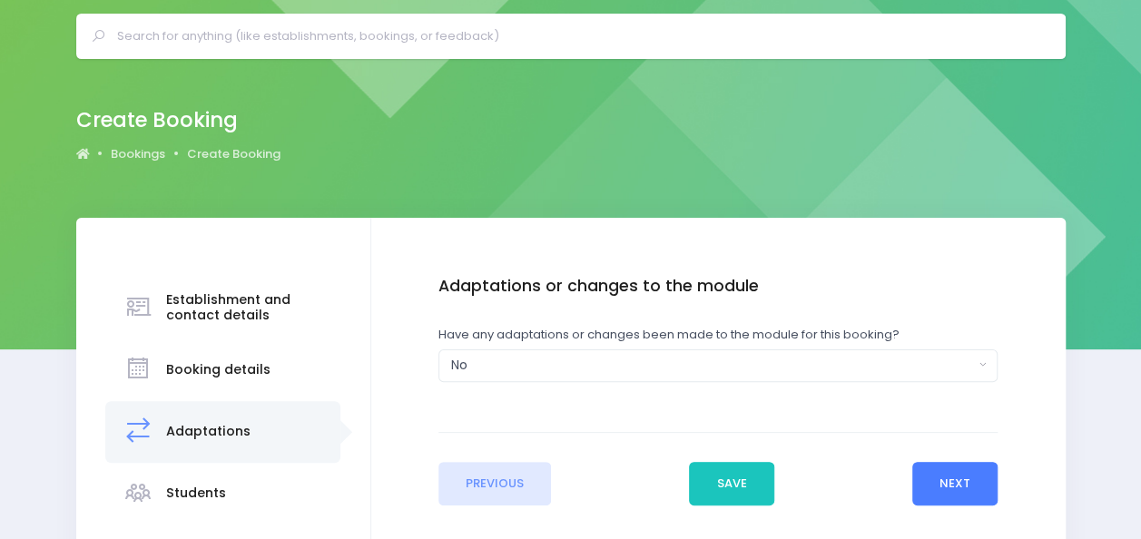
click at [960, 472] on button "Next" at bounding box center [955, 484] width 86 height 44
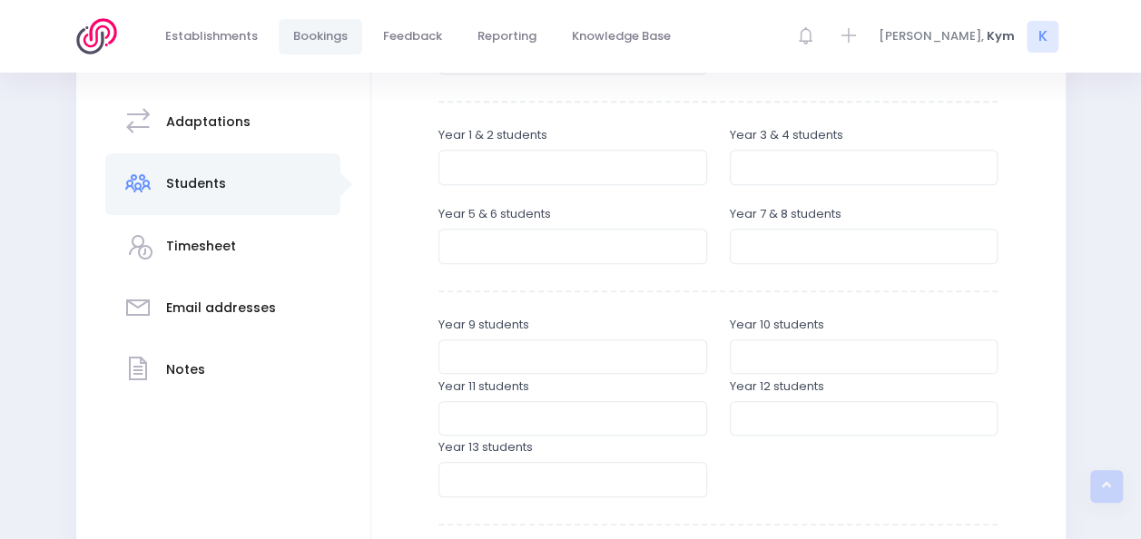
scroll to position [373, 0]
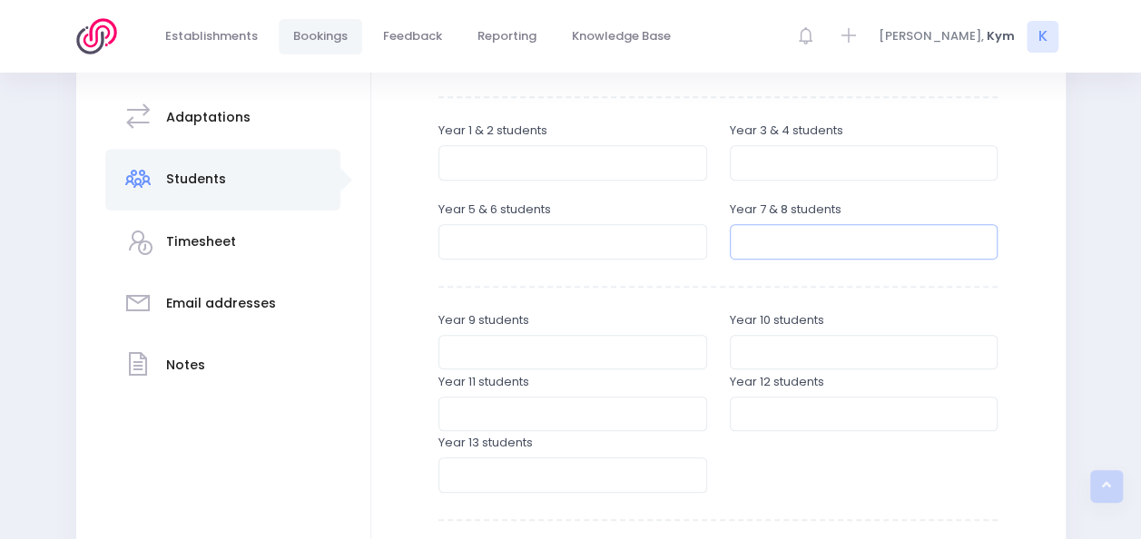
click at [814, 240] on input "number" at bounding box center [864, 241] width 269 height 34
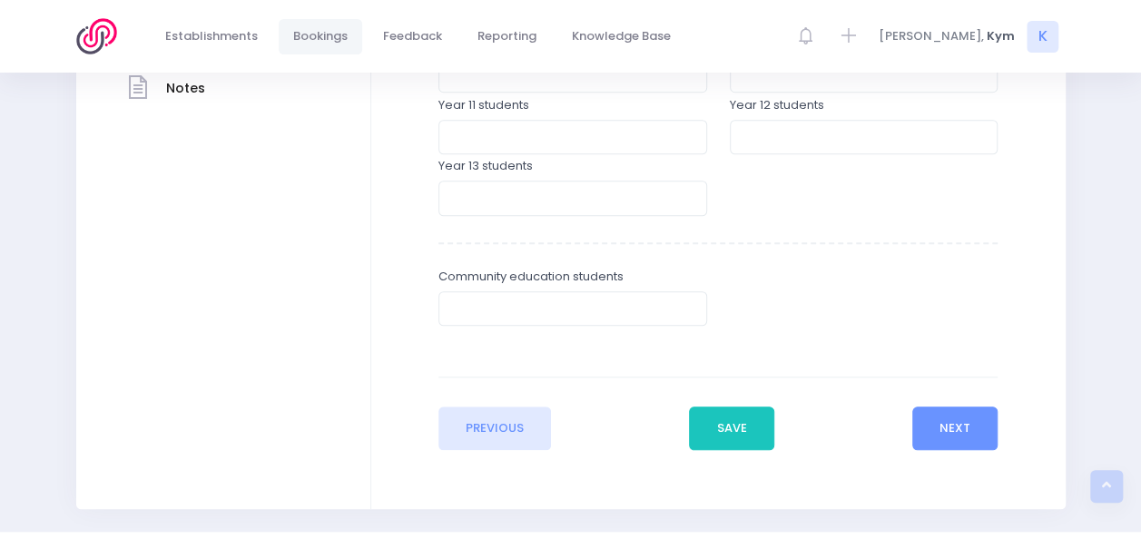
scroll to position [651, 0]
type input "630"
click at [954, 427] on button "Next" at bounding box center [955, 428] width 86 height 44
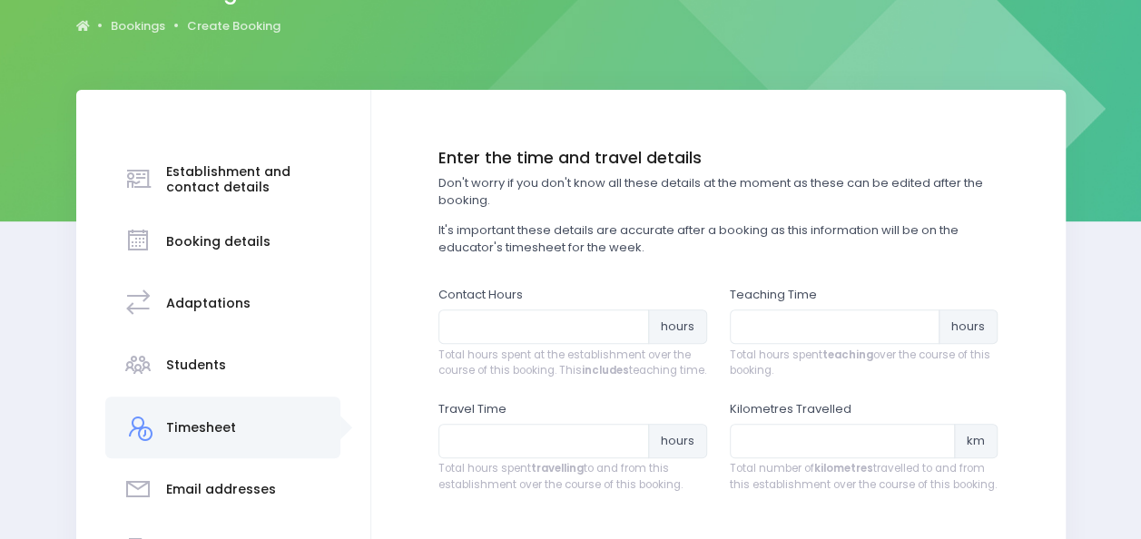
scroll to position [188, 0]
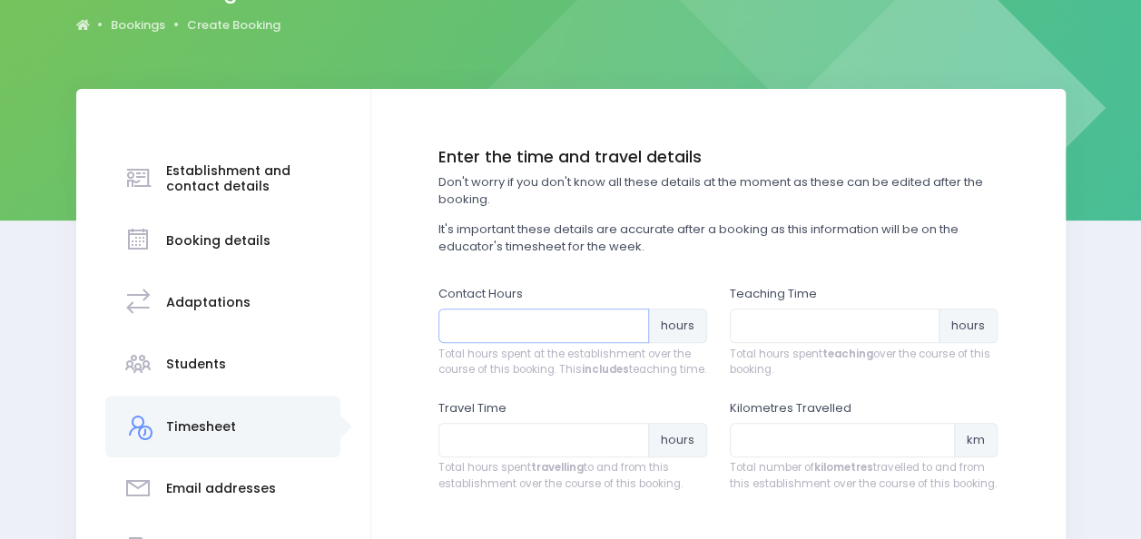
click at [489, 319] on input "number" at bounding box center [543, 326] width 211 height 34
click at [788, 334] on input "number" at bounding box center [835, 326] width 211 height 34
click at [539, 321] on input "40" at bounding box center [543, 326] width 211 height 34
type input "48"
click at [779, 329] on input "number" at bounding box center [835, 326] width 211 height 34
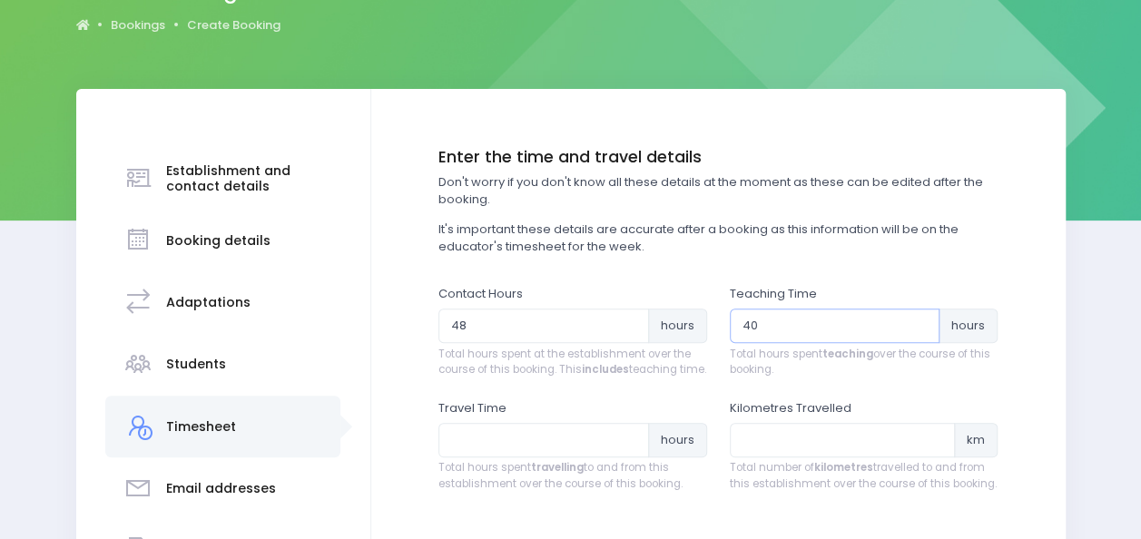
type input "40"
click at [593, 448] on input "number" at bounding box center [543, 440] width 211 height 34
type input "1.5"
click at [792, 455] on input "number" at bounding box center [843, 440] width 226 height 34
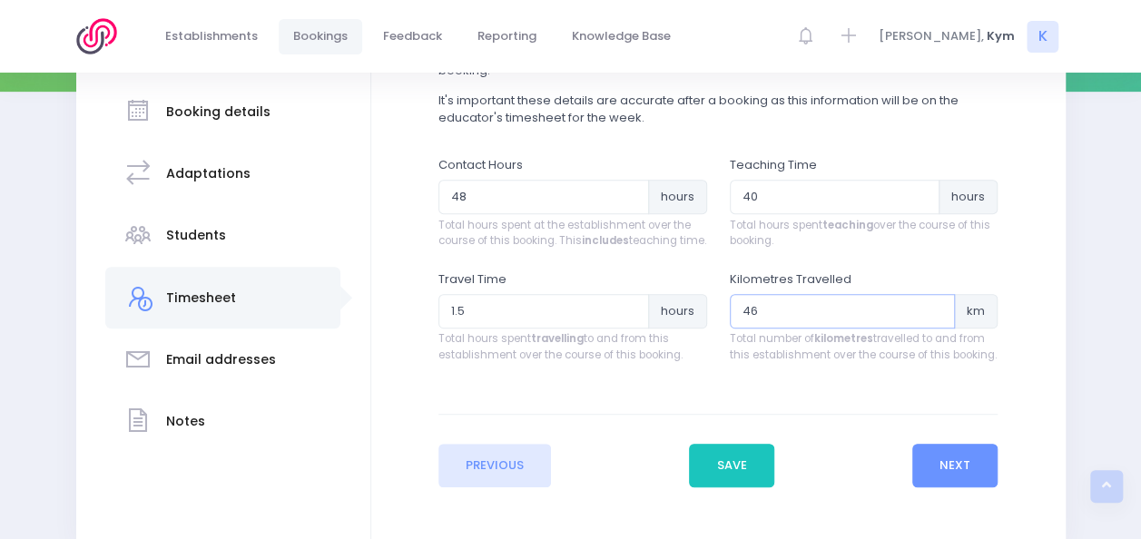
scroll to position [320, 0]
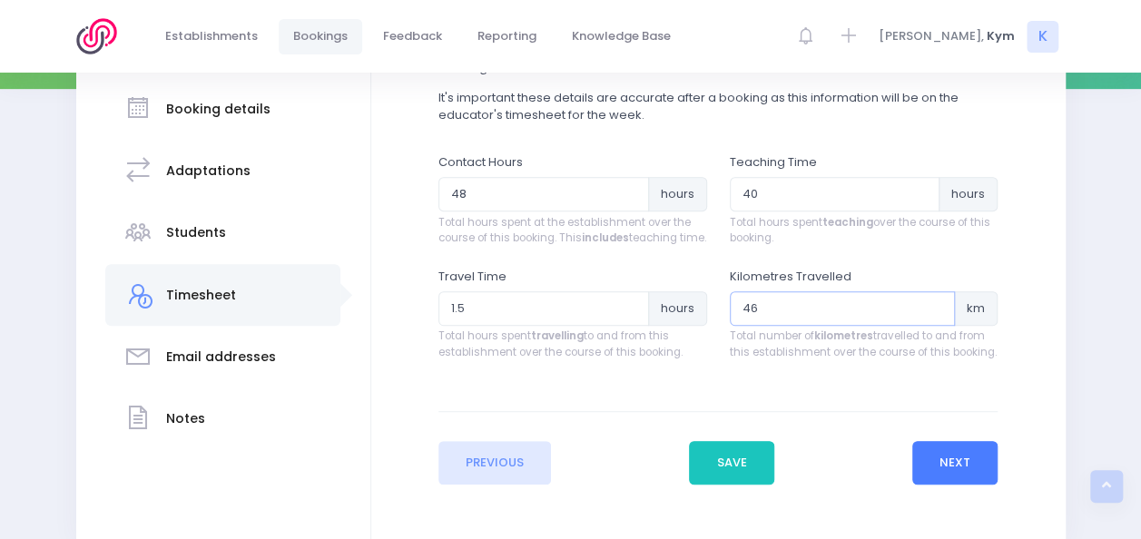
type input "46"
click at [955, 467] on button "Next" at bounding box center [955, 463] width 86 height 44
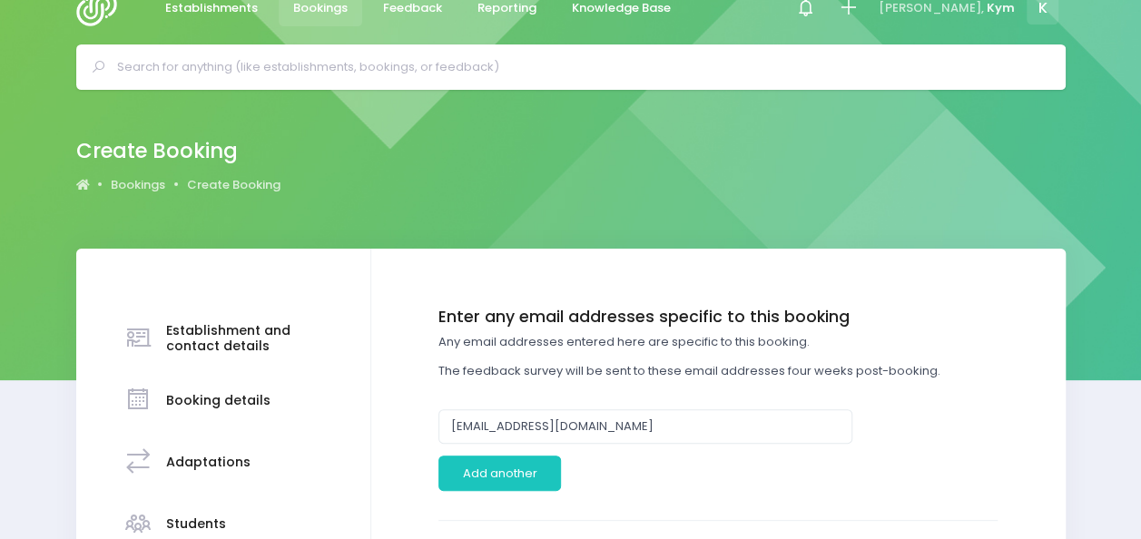
scroll to position [0, 0]
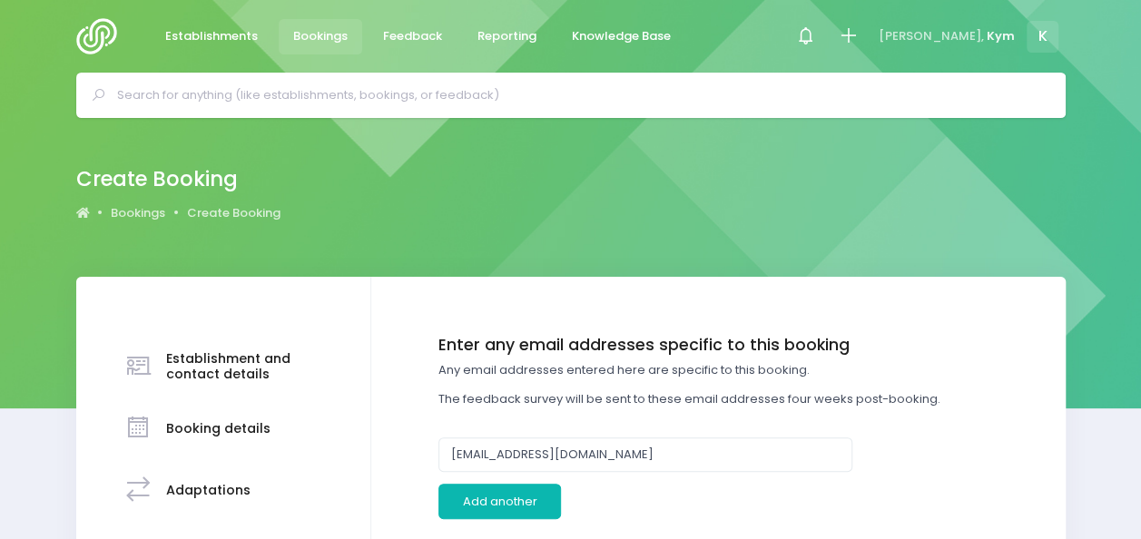
click at [499, 496] on button "Add another" at bounding box center [499, 501] width 123 height 34
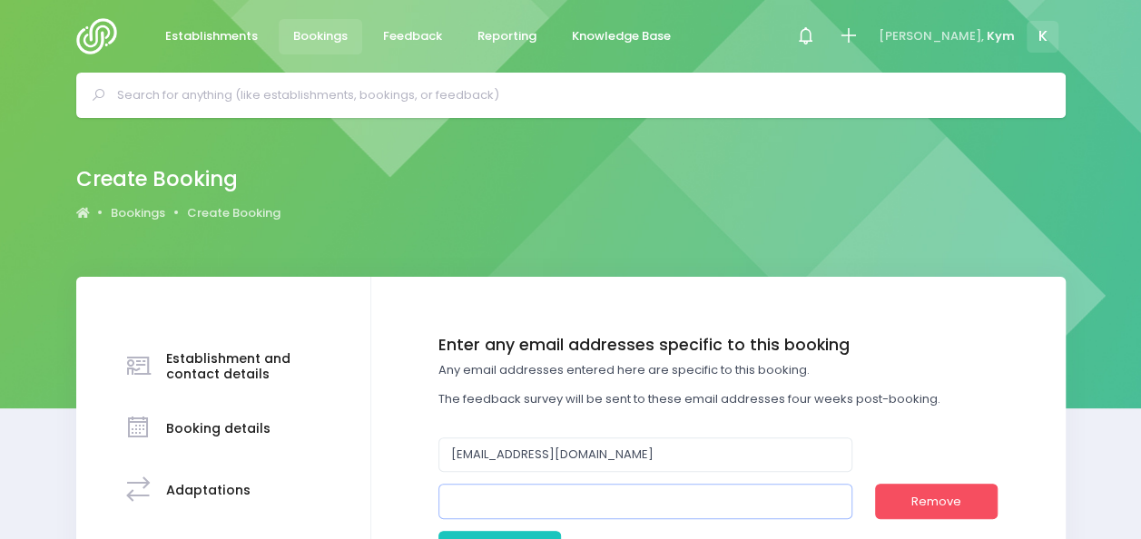
click at [538, 487] on input "email" at bounding box center [645, 501] width 414 height 34
paste input "[PERSON_NAME][EMAIL_ADDRESS][PERSON_NAME][DOMAIN_NAME]"
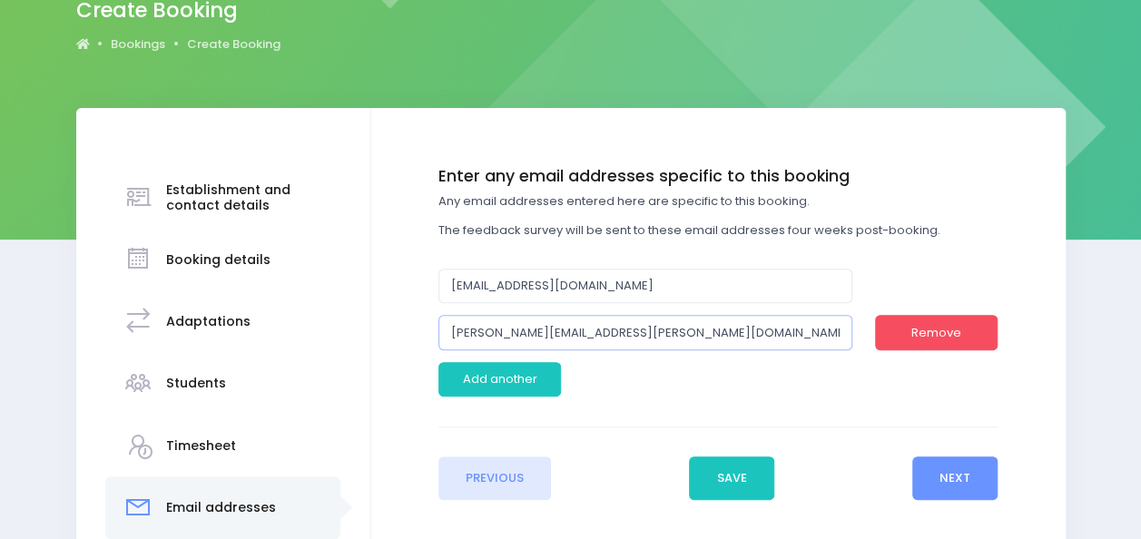
scroll to position [171, 0]
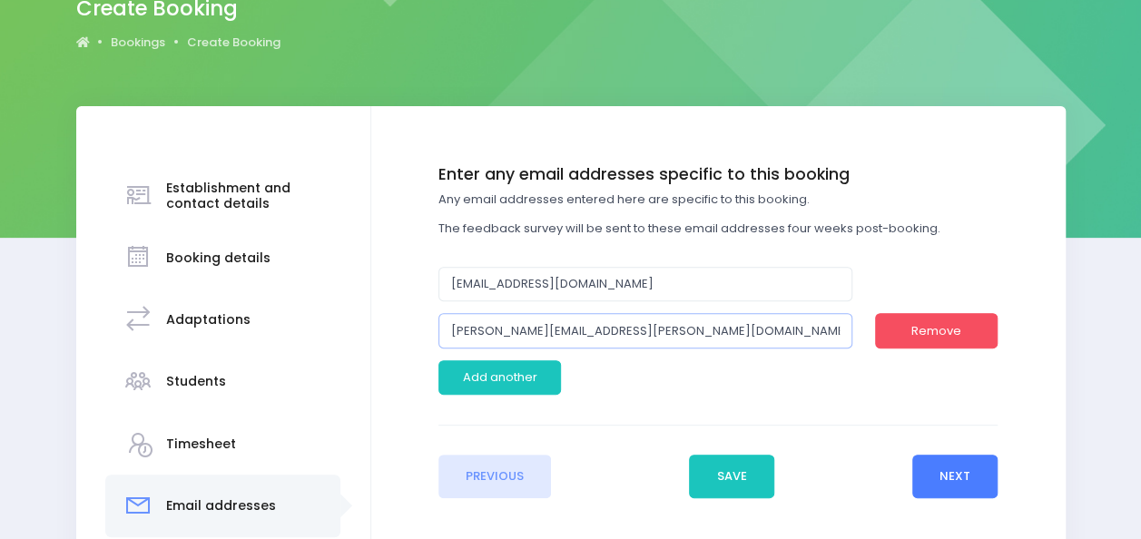
type input "[PERSON_NAME][EMAIL_ADDRESS][PERSON_NAME][DOMAIN_NAME]"
click at [974, 487] on button "Next" at bounding box center [955, 477] width 86 height 44
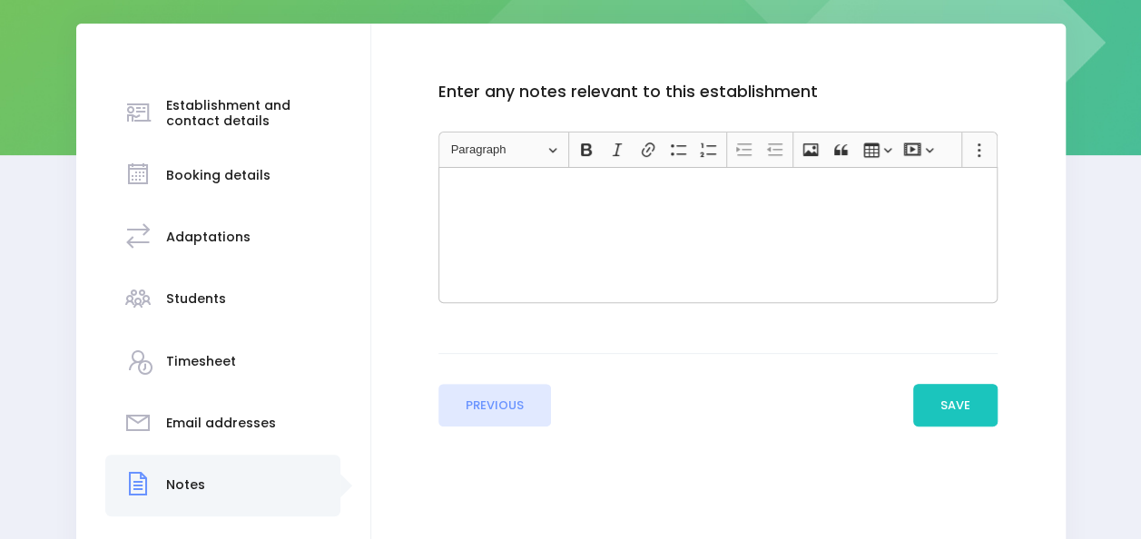
scroll to position [294, 0]
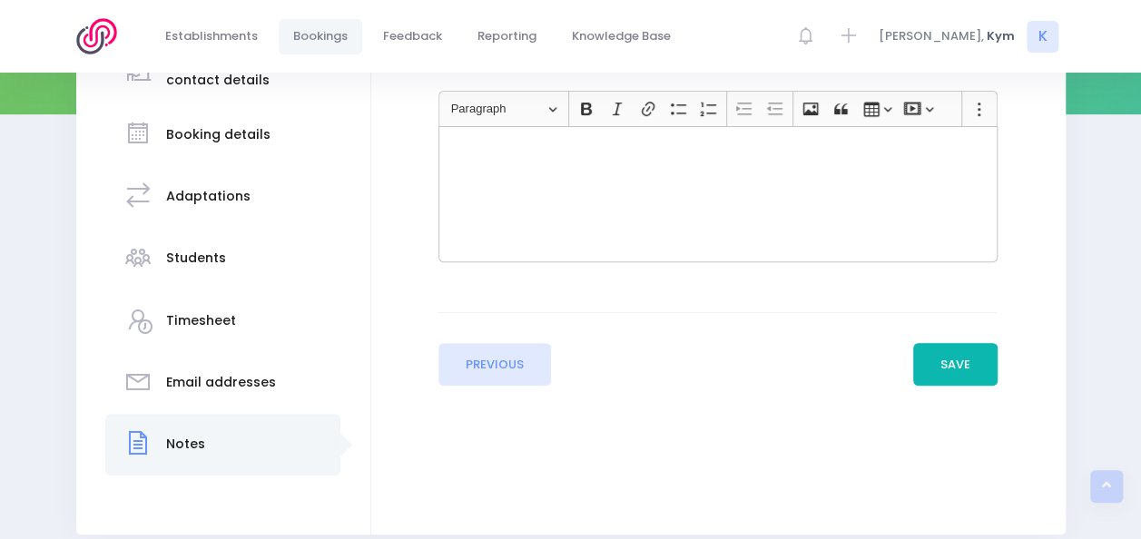
click at [949, 376] on button "Save" at bounding box center [955, 365] width 85 height 44
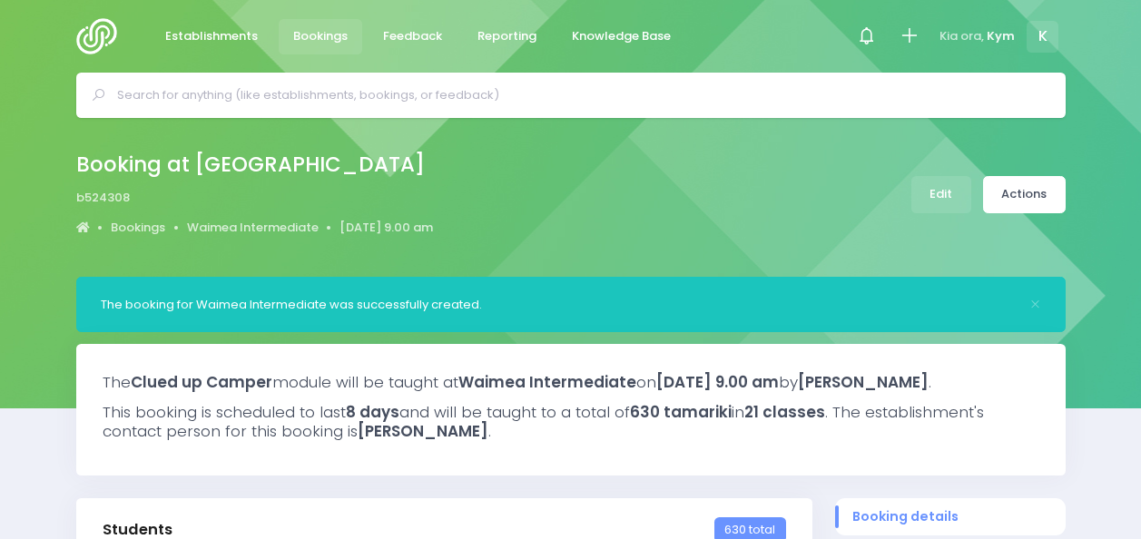
select select "5"
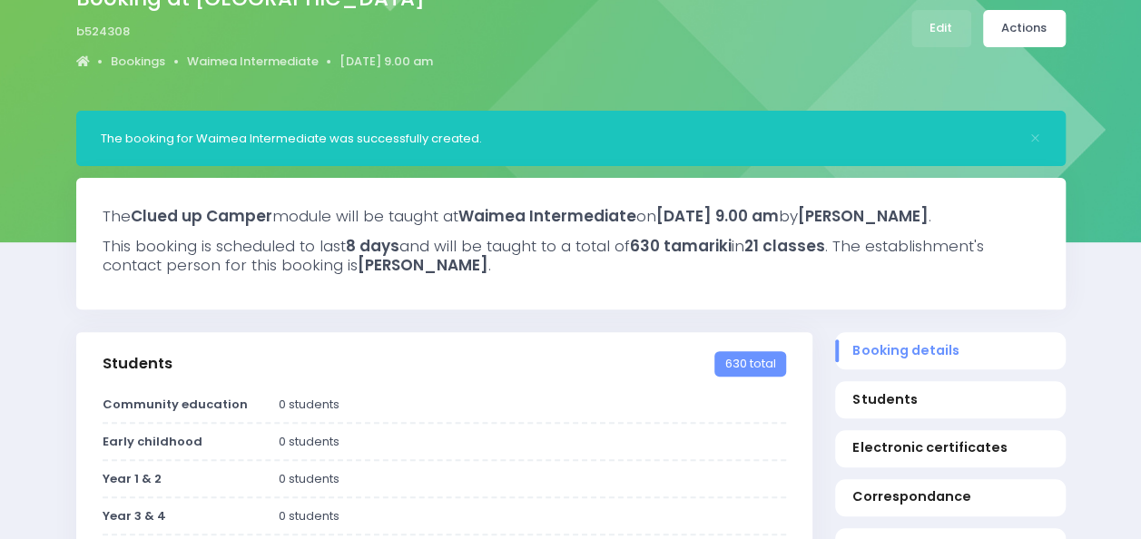
scroll to position [165, 0]
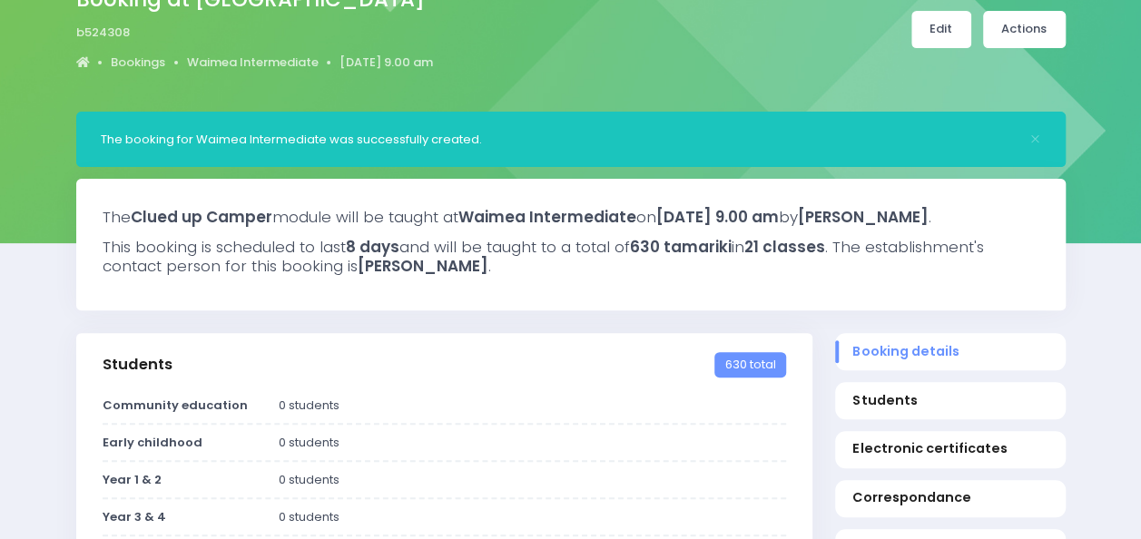
click at [926, 34] on link "Edit" at bounding box center [941, 29] width 60 height 37
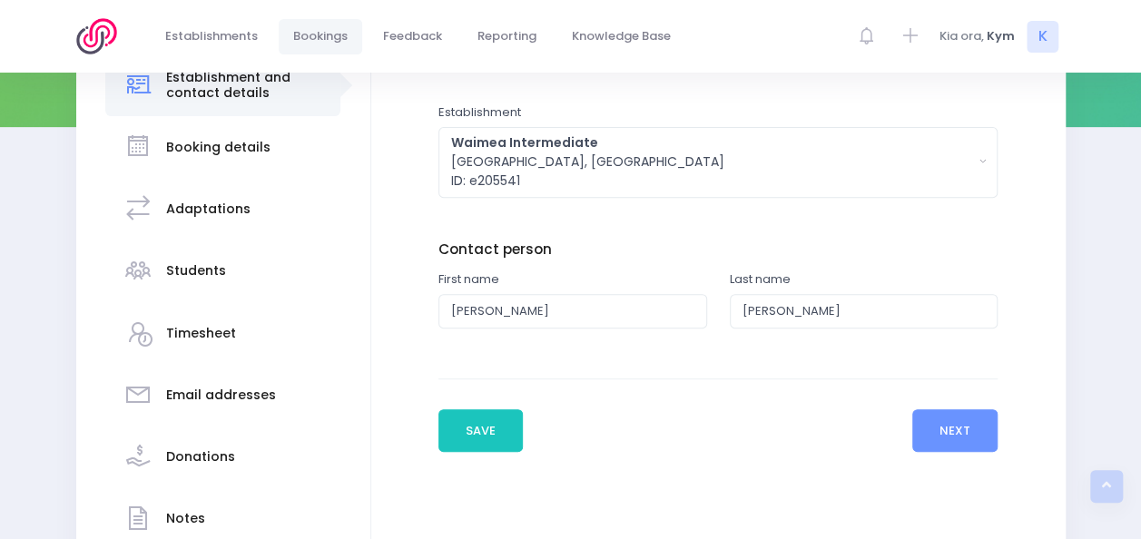
scroll to position [286, 0]
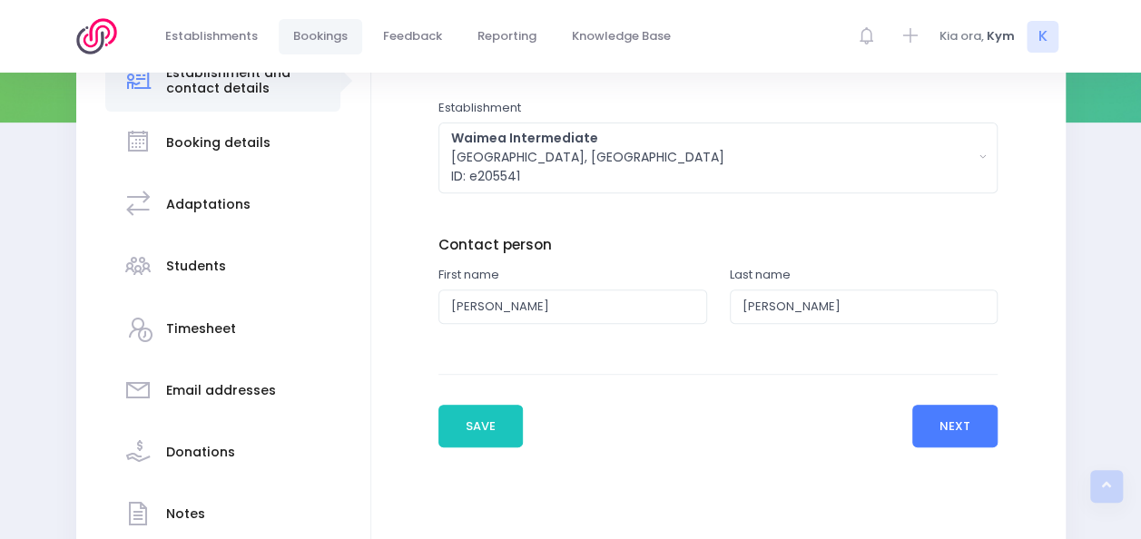
click at [948, 419] on button "Next" at bounding box center [955, 427] width 86 height 44
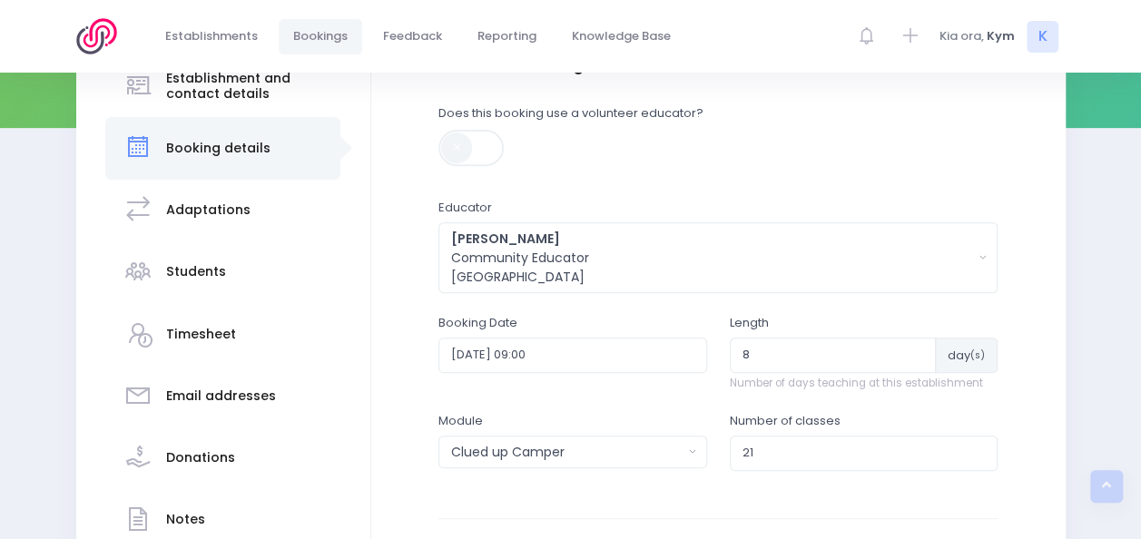
scroll to position [281, 0]
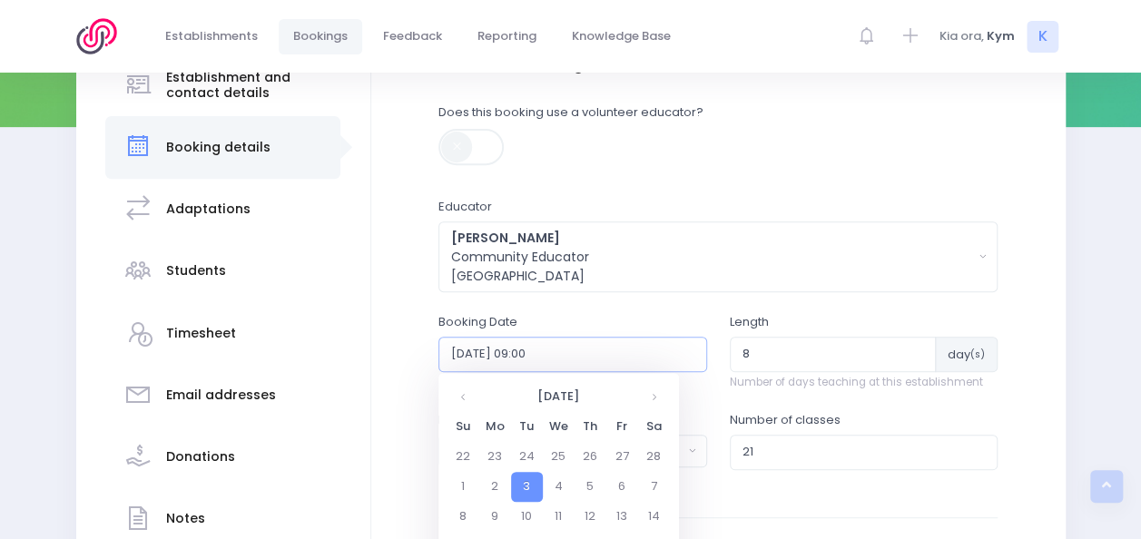
click at [556, 350] on input "2026-03-03 09:00" at bounding box center [572, 354] width 269 height 34
click at [457, 402] on th at bounding box center [464, 397] width 32 height 30
click at [527, 488] on td "3" at bounding box center [527, 487] width 32 height 30
click at [576, 487] on span "9" at bounding box center [576, 482] width 32 height 24
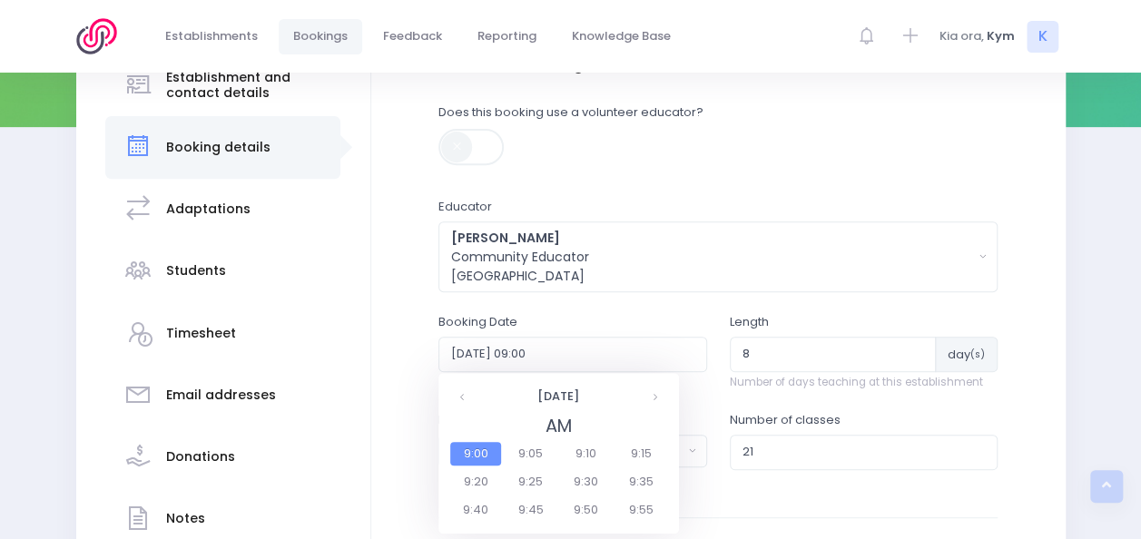
click at [487, 452] on span "9:00" at bounding box center [475, 454] width 51 height 24
type input "2026-02-03 09:00"
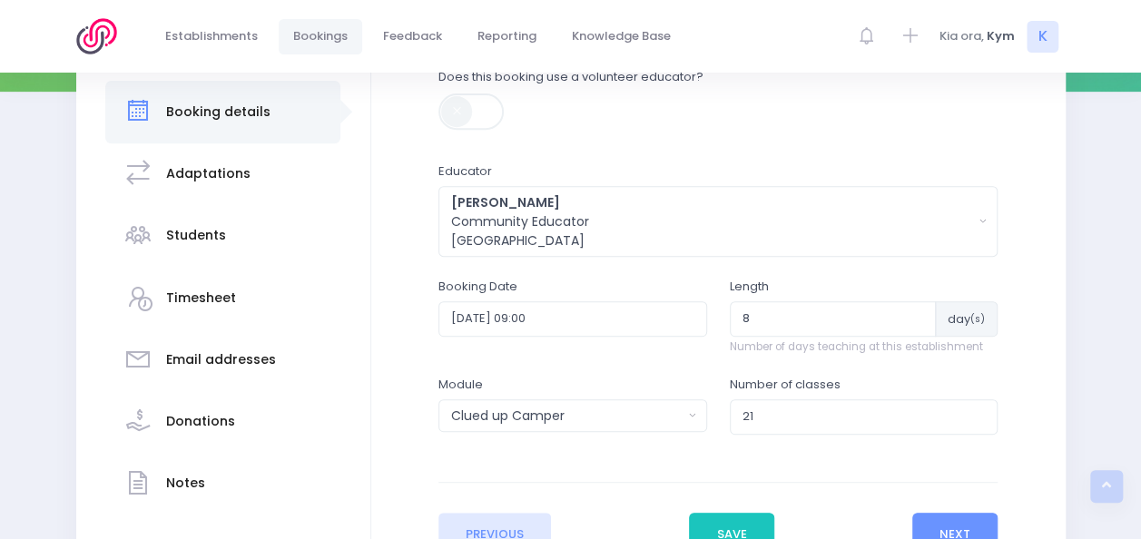
scroll to position [318, 0]
click at [723, 512] on button "Save" at bounding box center [731, 534] width 85 height 44
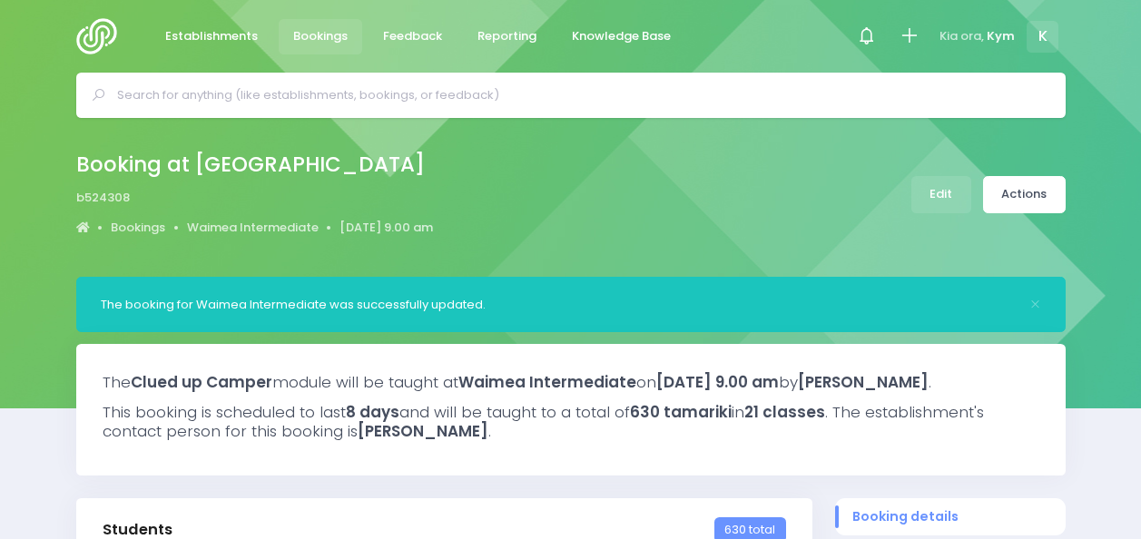
select select "5"
click at [1027, 199] on link "Actions" at bounding box center [1024, 194] width 83 height 37
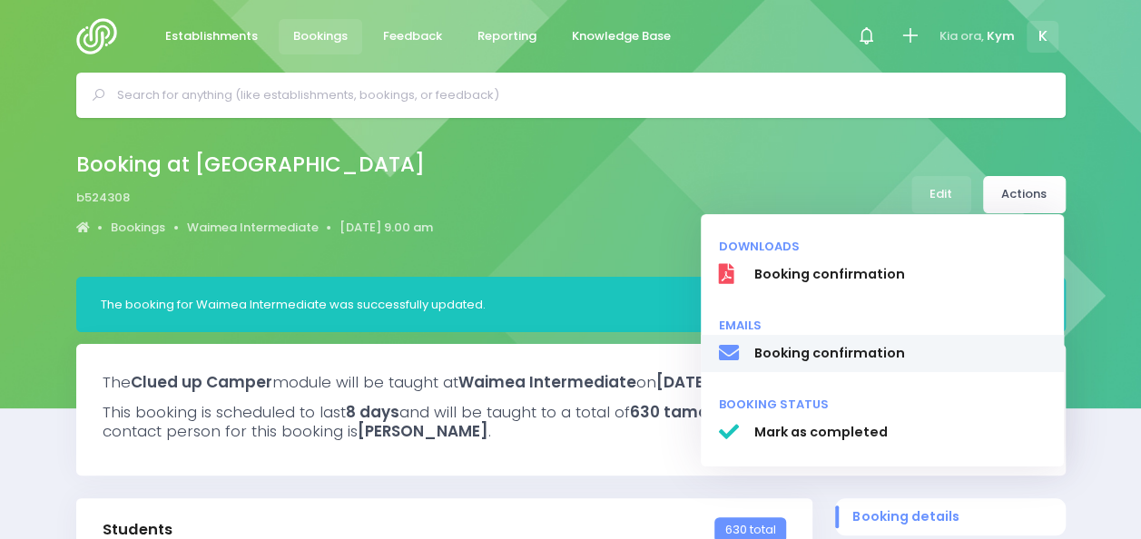
click at [801, 358] on span "Booking confirmation" at bounding box center [899, 353] width 292 height 19
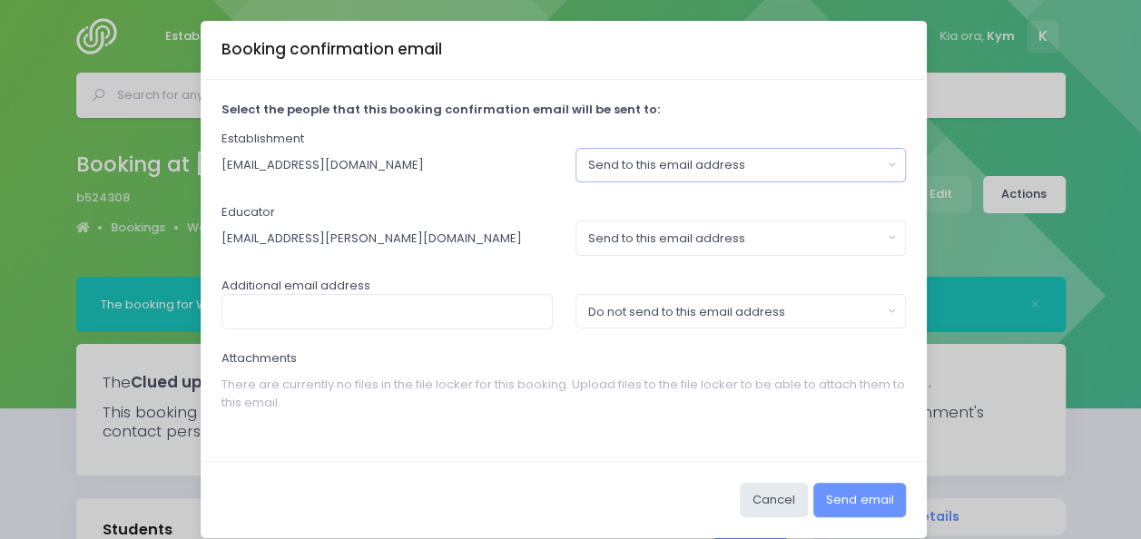
click at [888, 164] on button "Send to this email address" at bounding box center [741, 165] width 331 height 34
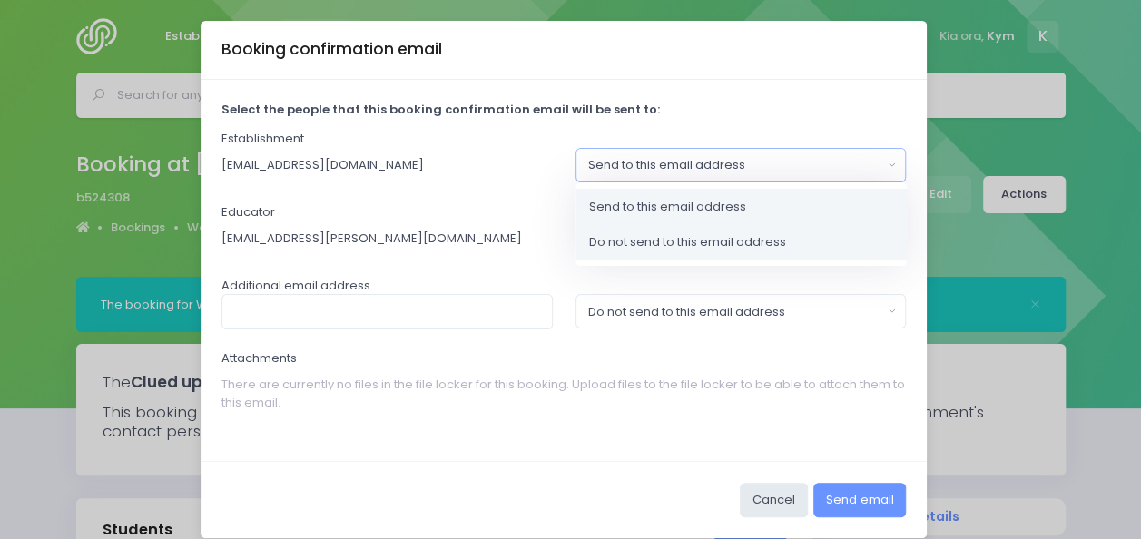
click at [748, 228] on link "Do not send to this email address" at bounding box center [741, 242] width 331 height 36
select select "no_email"
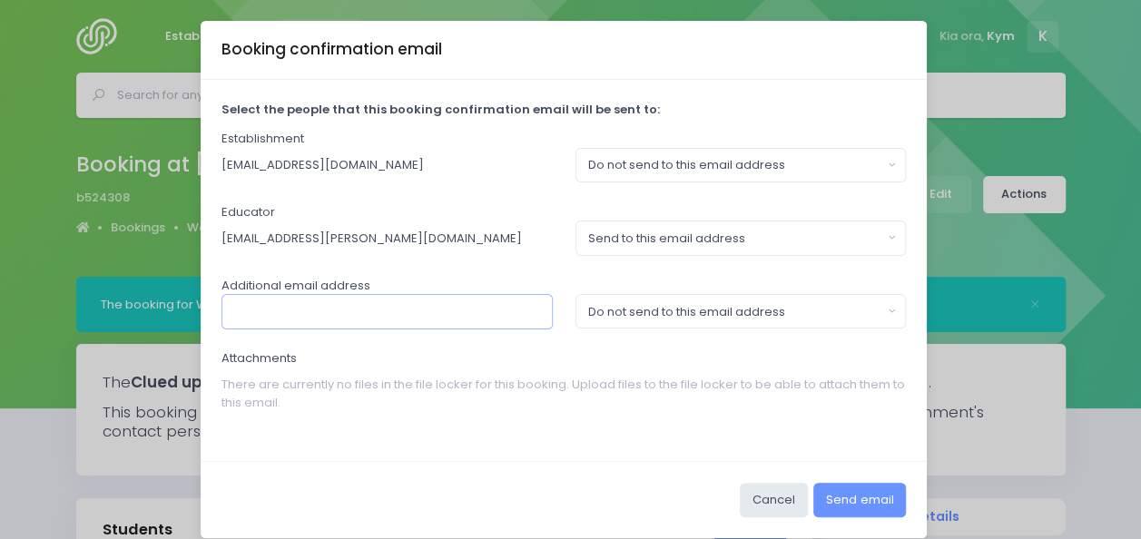
click at [456, 303] on input "text" at bounding box center [386, 311] width 331 height 34
type input "[PERSON_NAME][EMAIL_ADDRESS][PERSON_NAME][DOMAIN_NAME]"
click at [881, 316] on button "Do not send to this email address" at bounding box center [741, 311] width 331 height 34
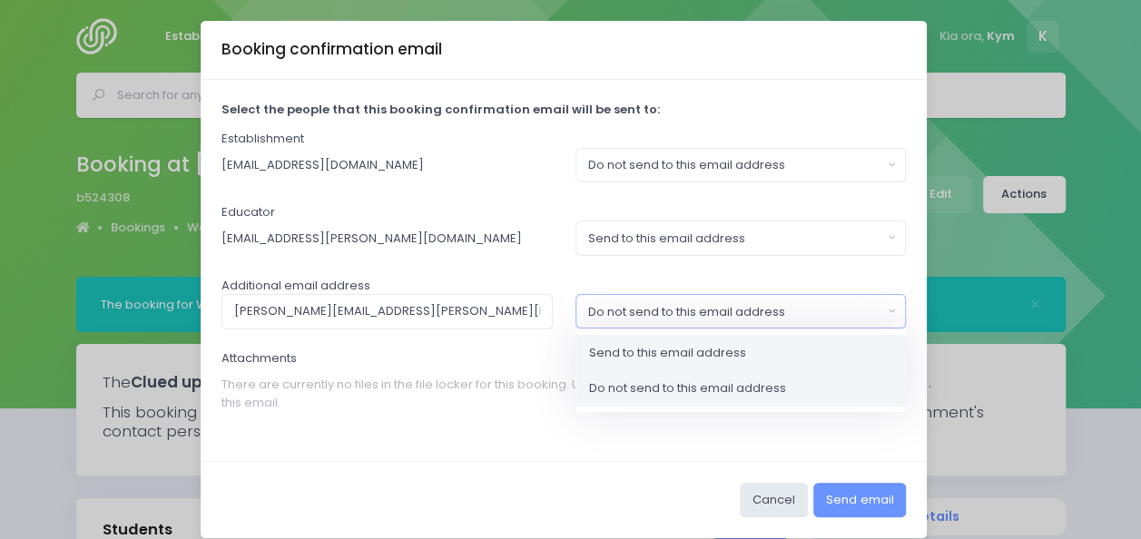
click at [776, 349] on link "Send to this email address" at bounding box center [741, 353] width 331 height 36
select select "send"
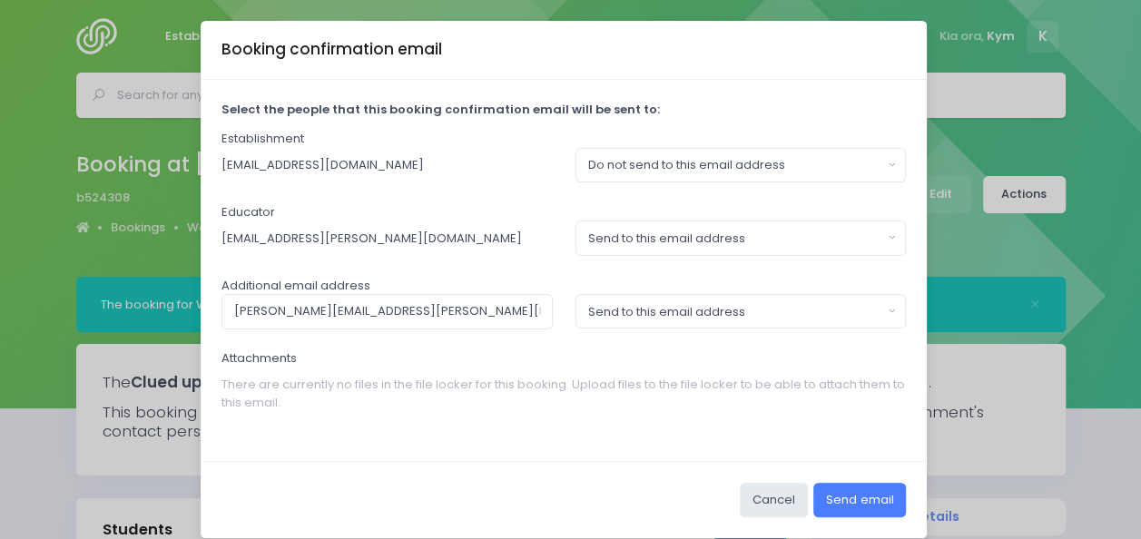
click at [848, 497] on button "Send email" at bounding box center [859, 500] width 93 height 34
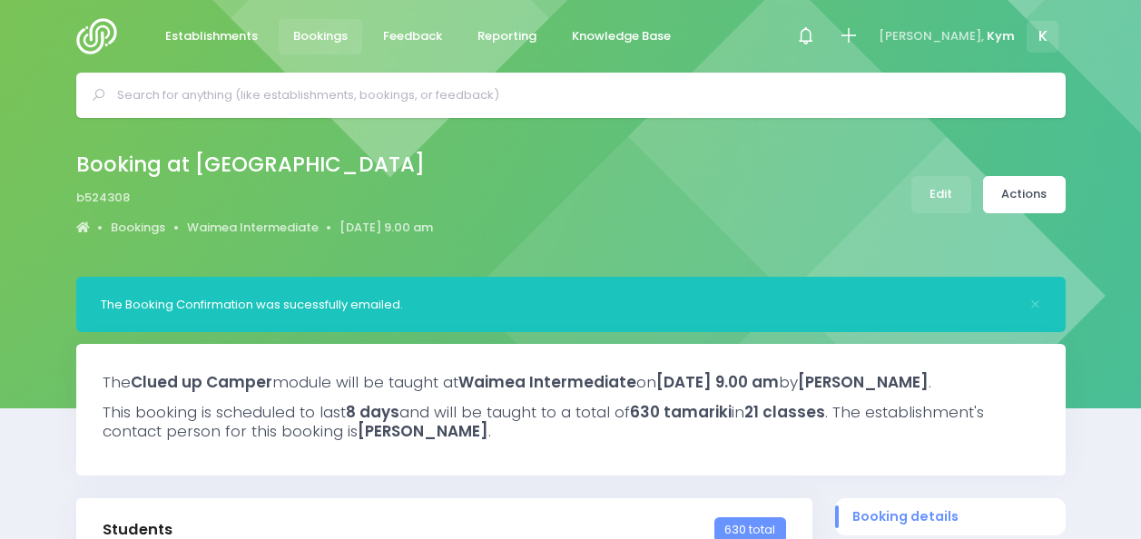
select select "5"
click at [1007, 28] on span "Kym" at bounding box center [1001, 36] width 28 height 18
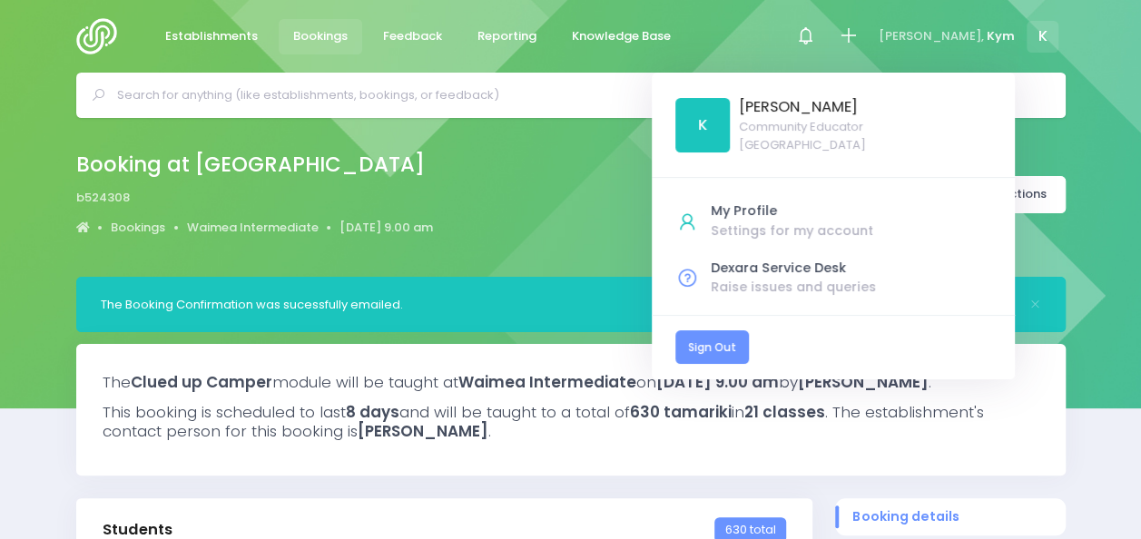
click at [749, 340] on link "Sign Out" at bounding box center [712, 347] width 74 height 34
